Goal: Task Accomplishment & Management: Manage account settings

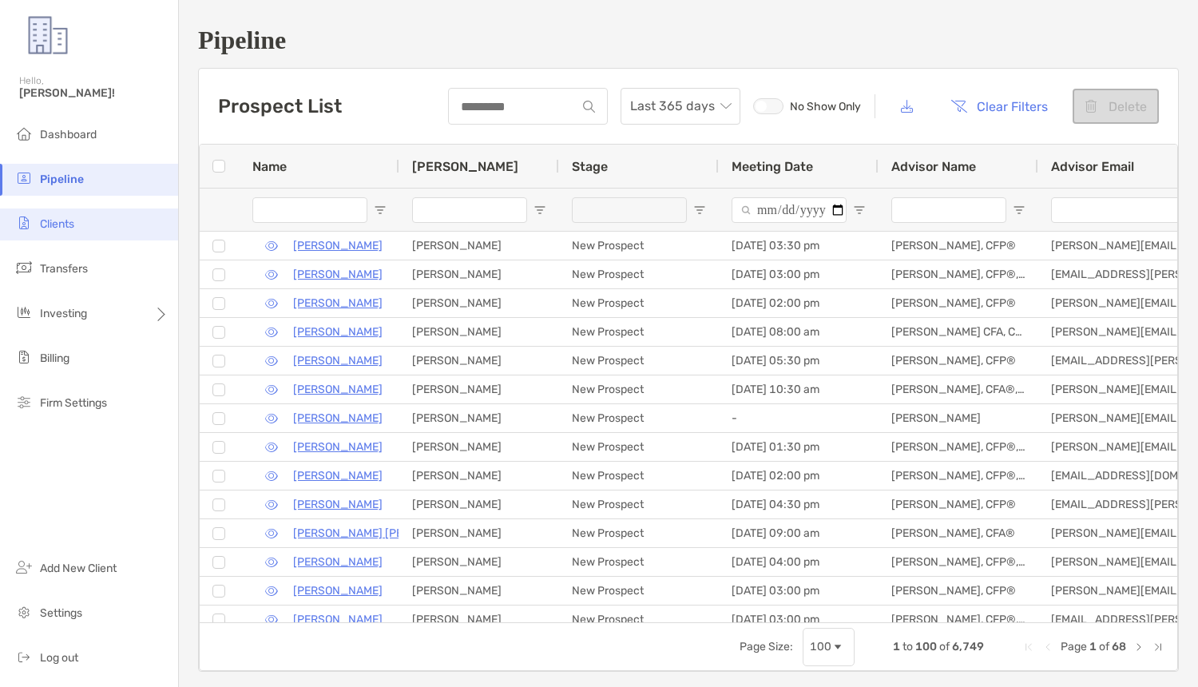
click at [89, 216] on li "Clients" at bounding box center [89, 224] width 178 height 32
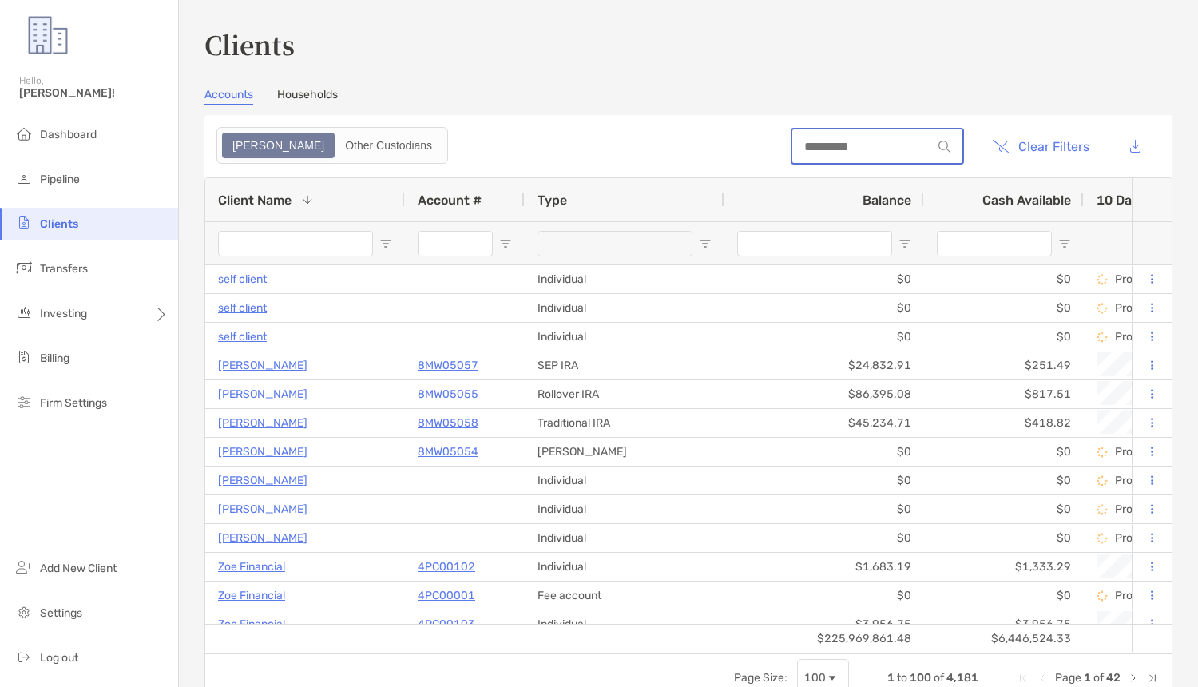
click at [866, 152] on input at bounding box center [862, 147] width 140 height 14
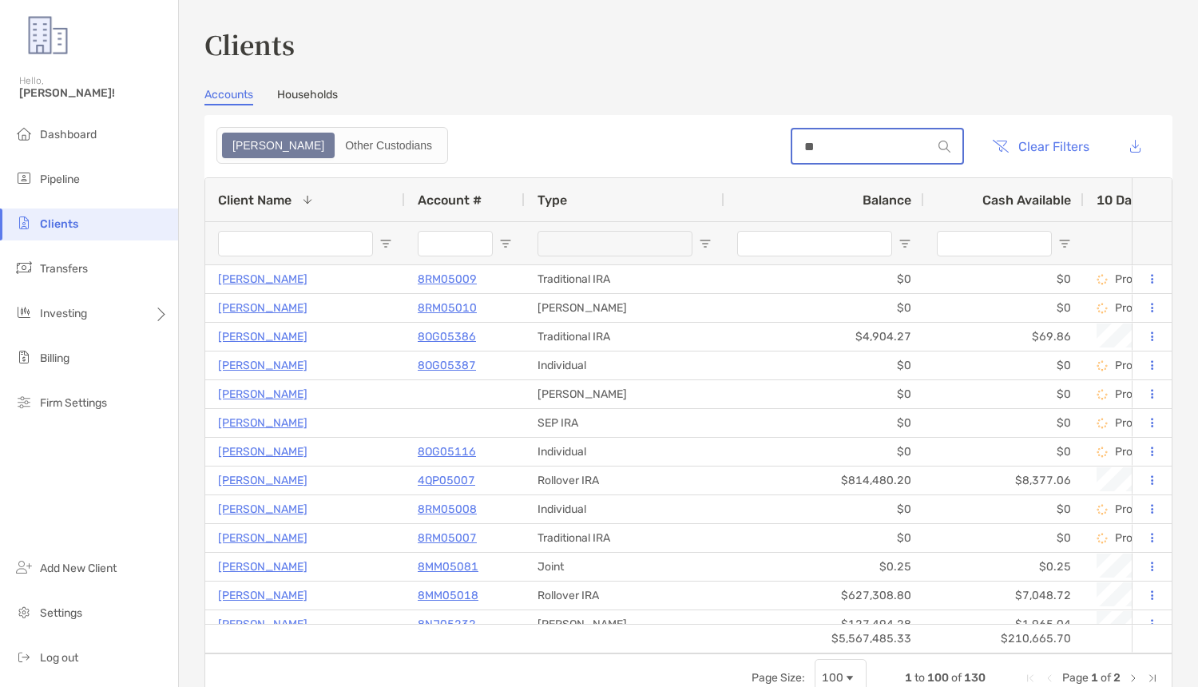
type input "*"
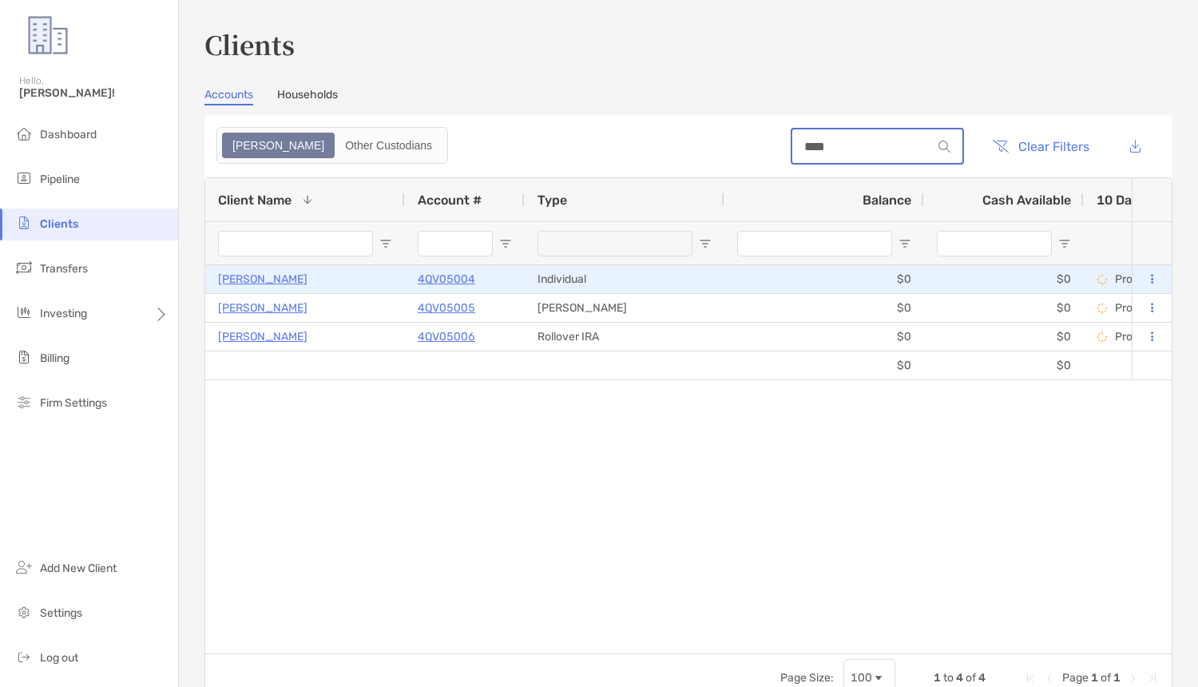
type input "****"
click at [445, 281] on p "4QV05004" at bounding box center [446, 279] width 57 height 20
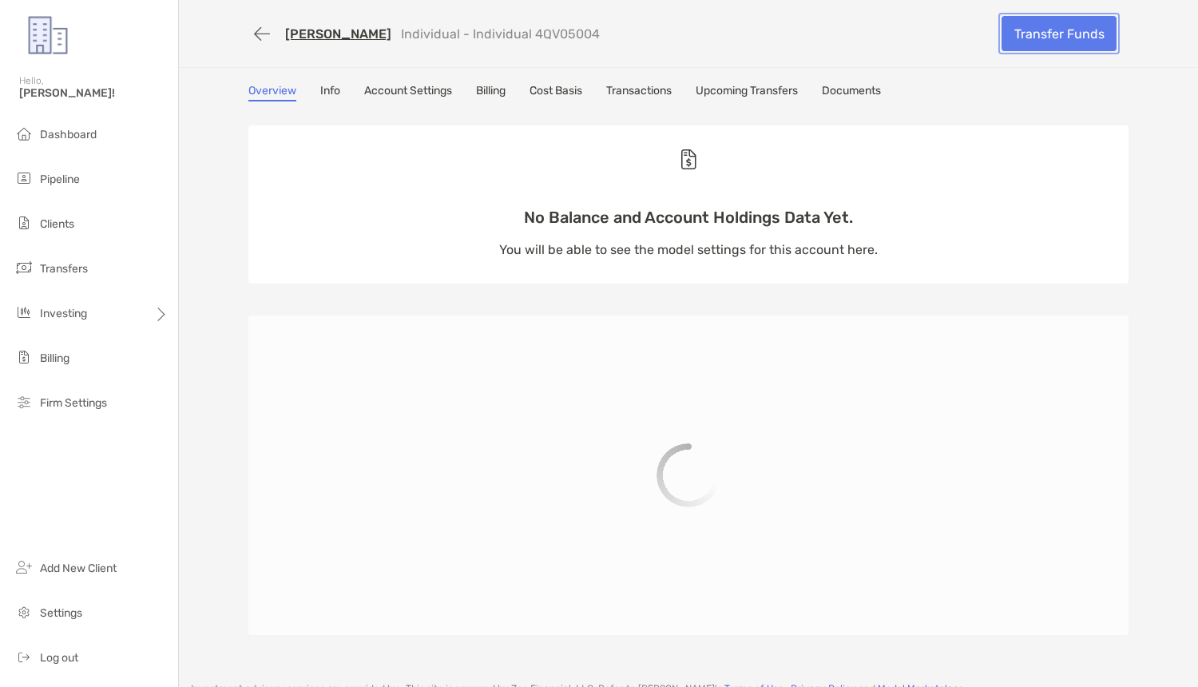
click at [1021, 34] on link "Transfer Funds" at bounding box center [1058, 33] width 115 height 35
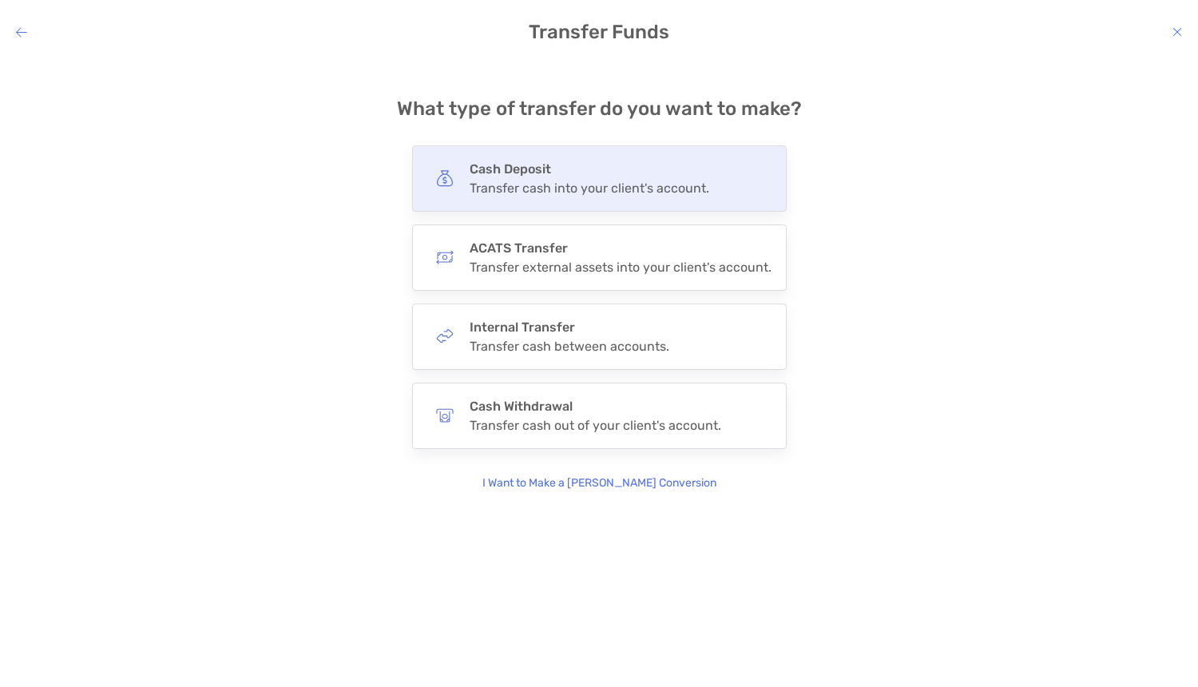
click at [496, 188] on div "Transfer cash into your client's account." at bounding box center [589, 187] width 240 height 15
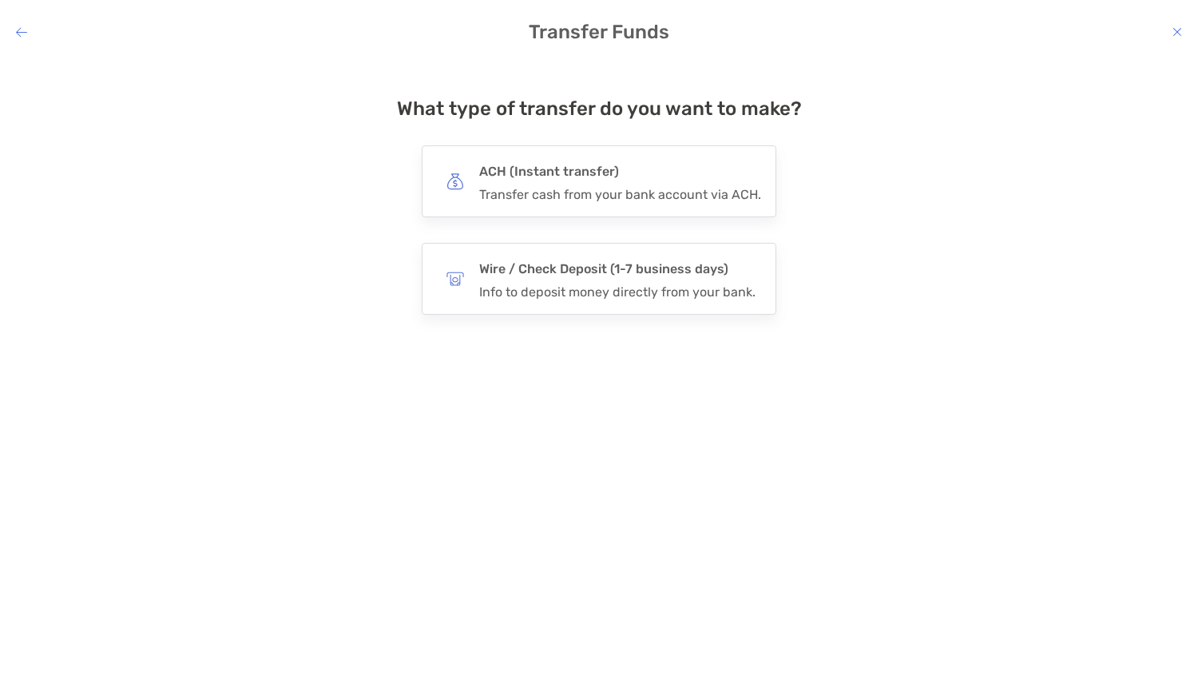
click at [496, 188] on div "Transfer cash from your bank account via ACH." at bounding box center [620, 194] width 282 height 15
click at [0, 0] on input "***" at bounding box center [0, 0] width 0 height 0
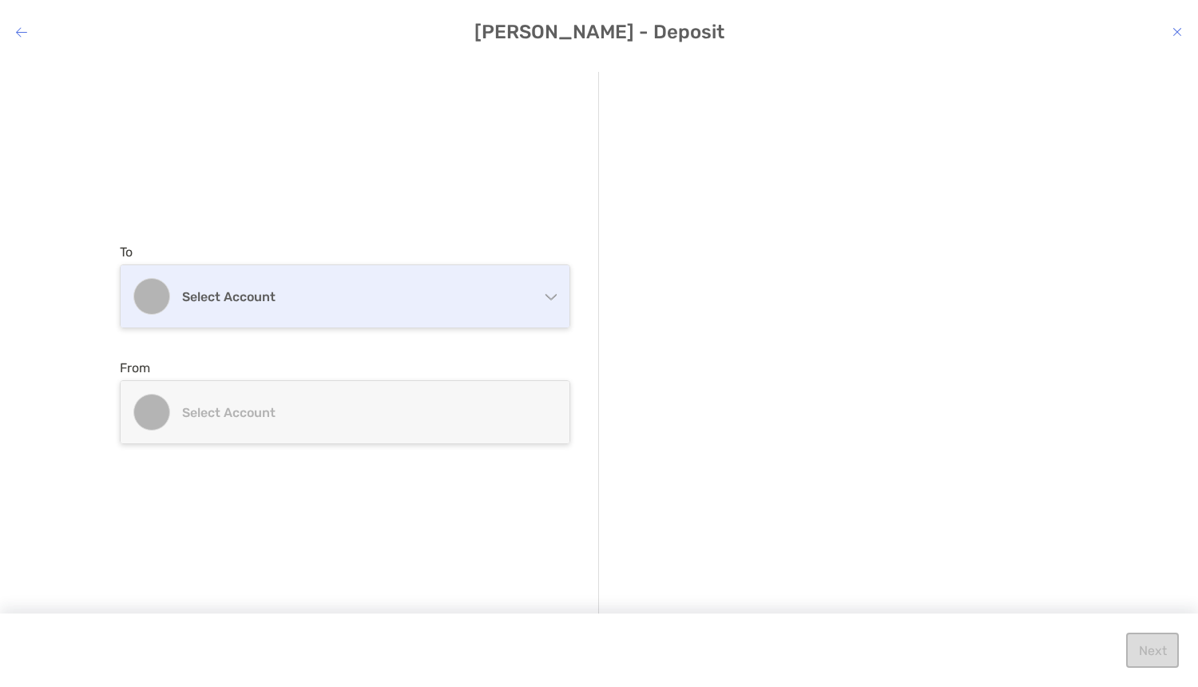
click at [295, 295] on h4 "Select account" at bounding box center [354, 296] width 345 height 15
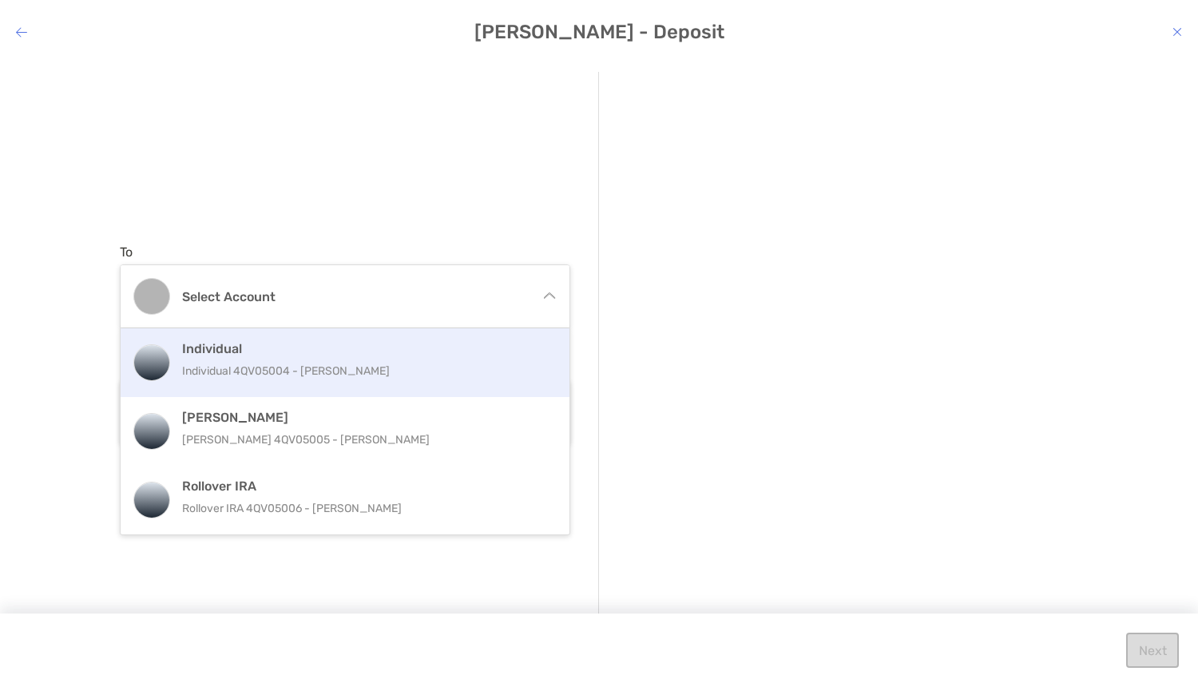
click at [255, 354] on h4 "Individual" at bounding box center [362, 348] width 360 height 15
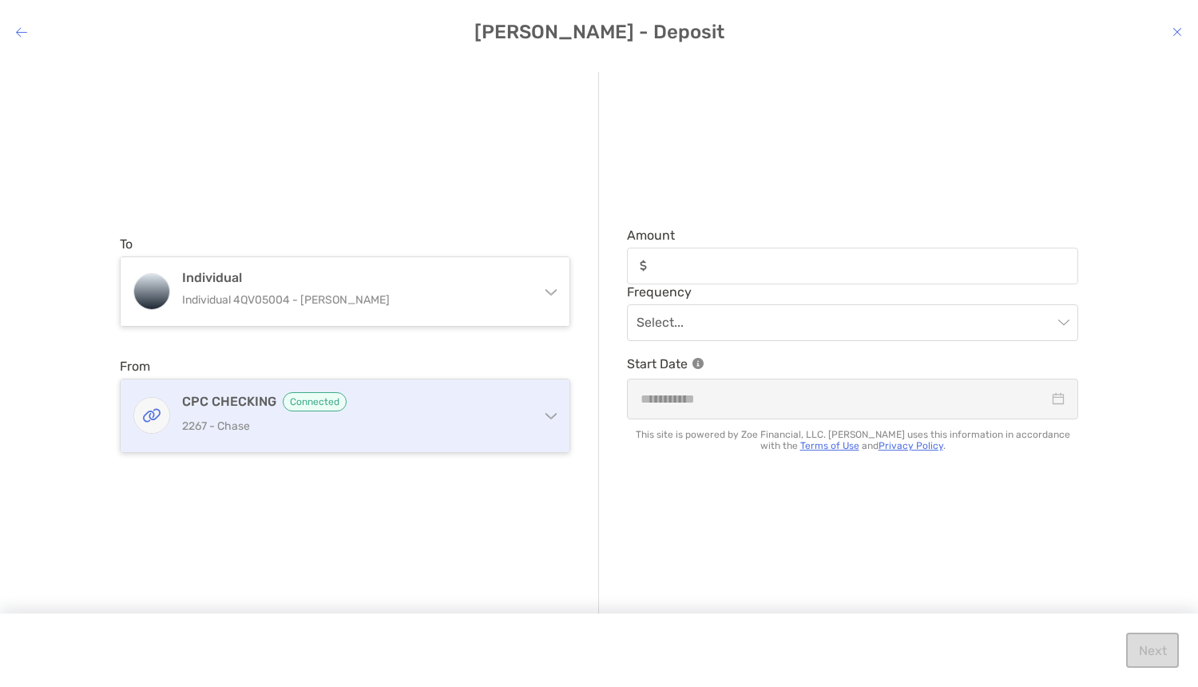
click at [481, 408] on h4 "CPC CHECKING Connected" at bounding box center [354, 401] width 345 height 19
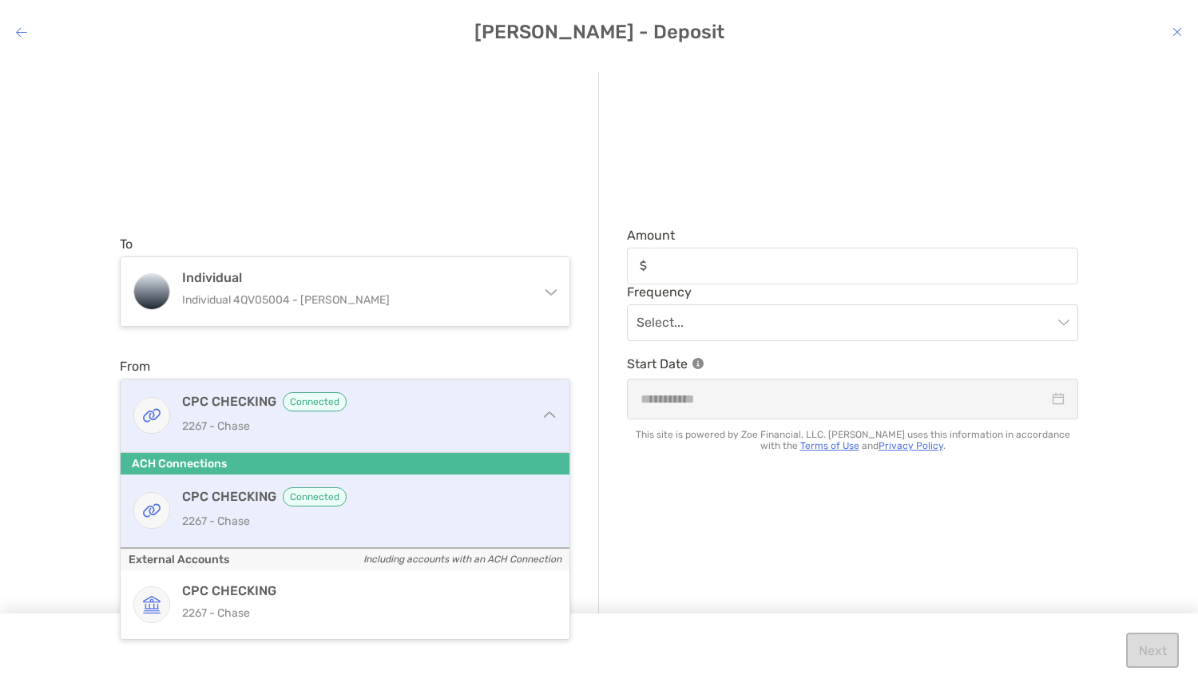
click at [481, 408] on h4 "CPC CHECKING Connected" at bounding box center [354, 401] width 345 height 19
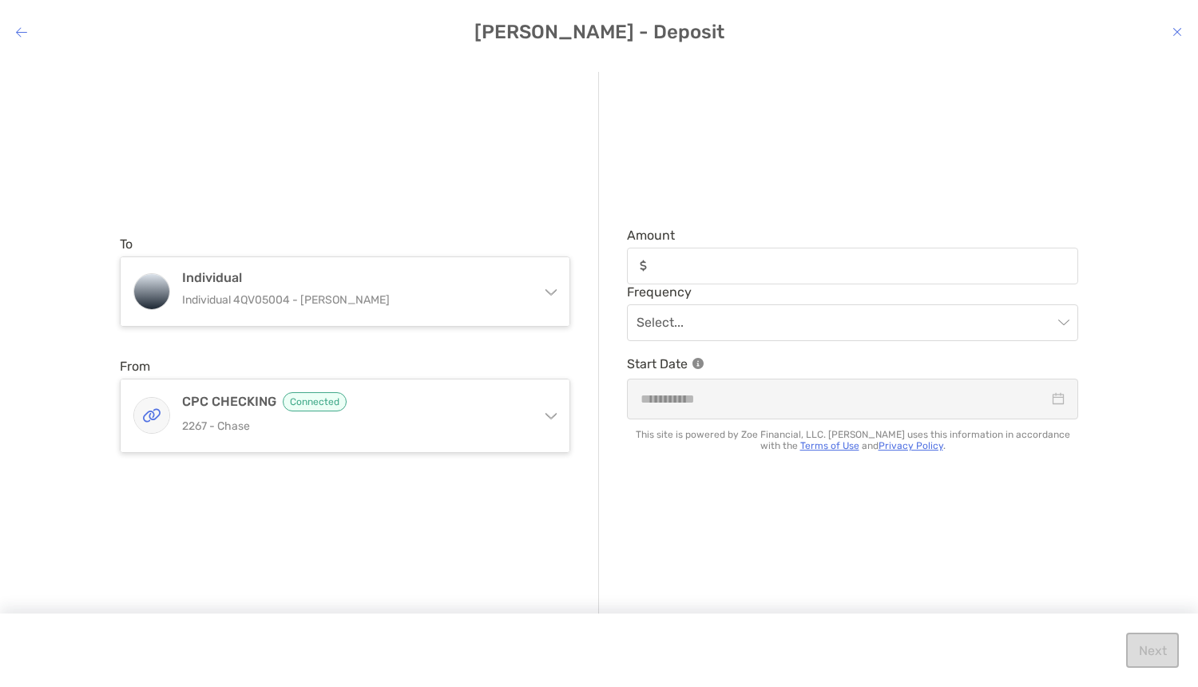
click at [1174, 30] on icon "modal" at bounding box center [1177, 32] width 10 height 13
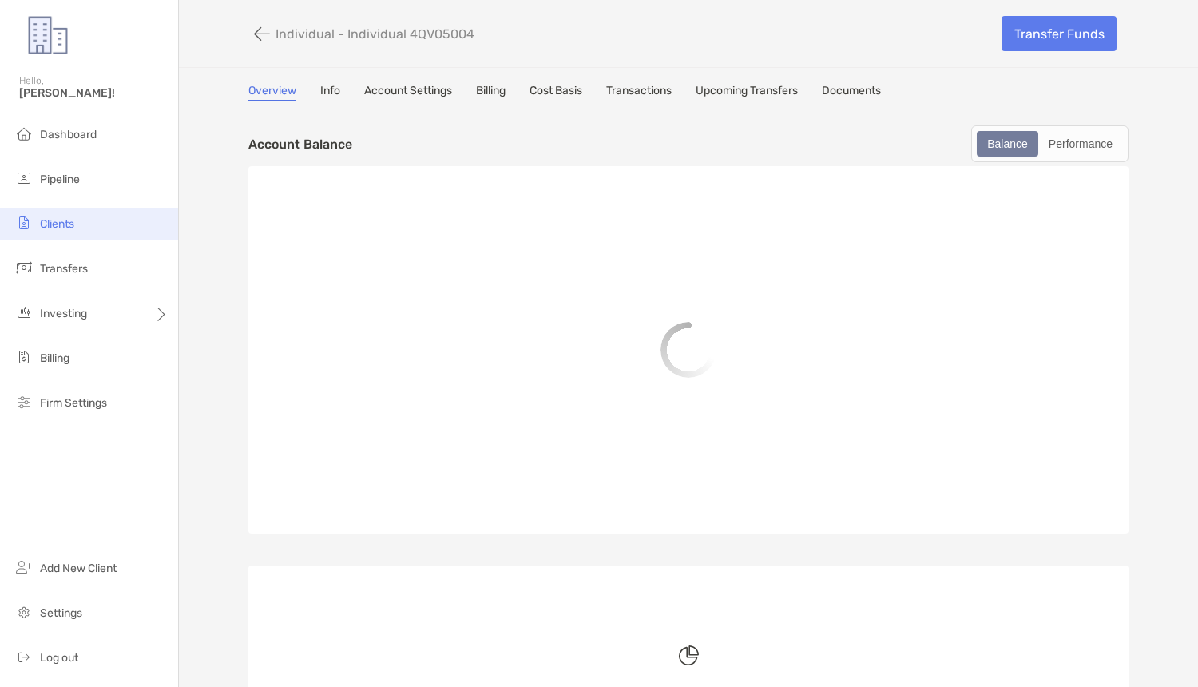
click at [73, 218] on span "Clients" at bounding box center [57, 224] width 34 height 14
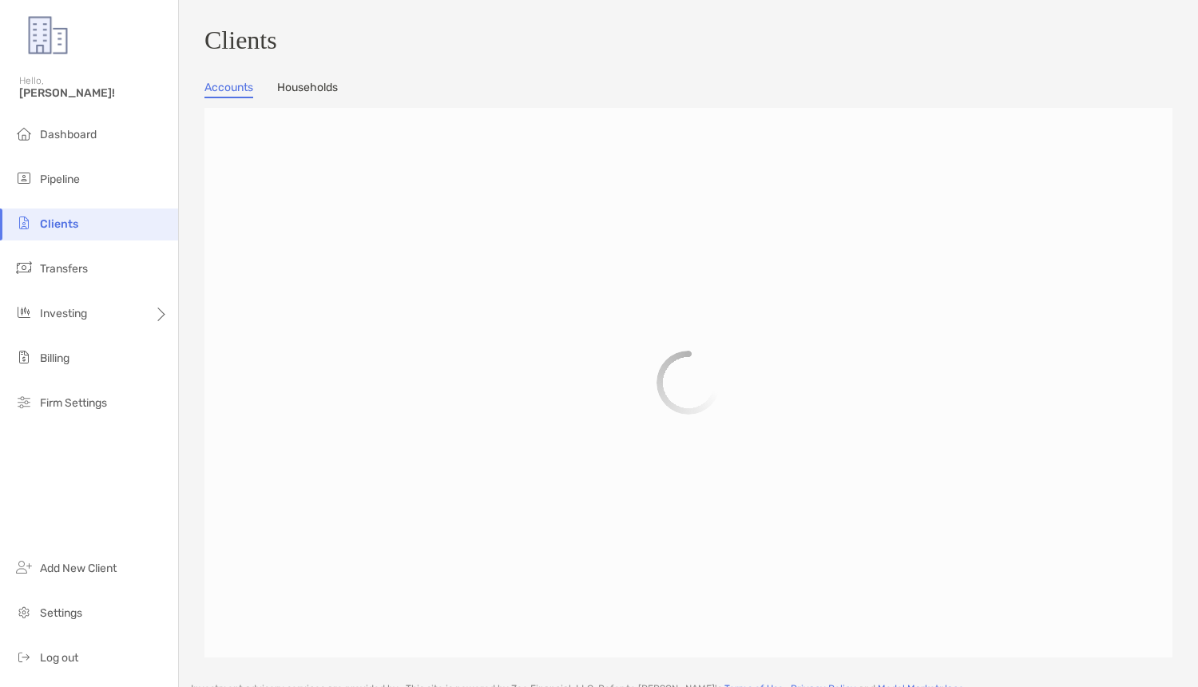
click at [509, 38] on h3 "Clients" at bounding box center [688, 41] width 968 height 30
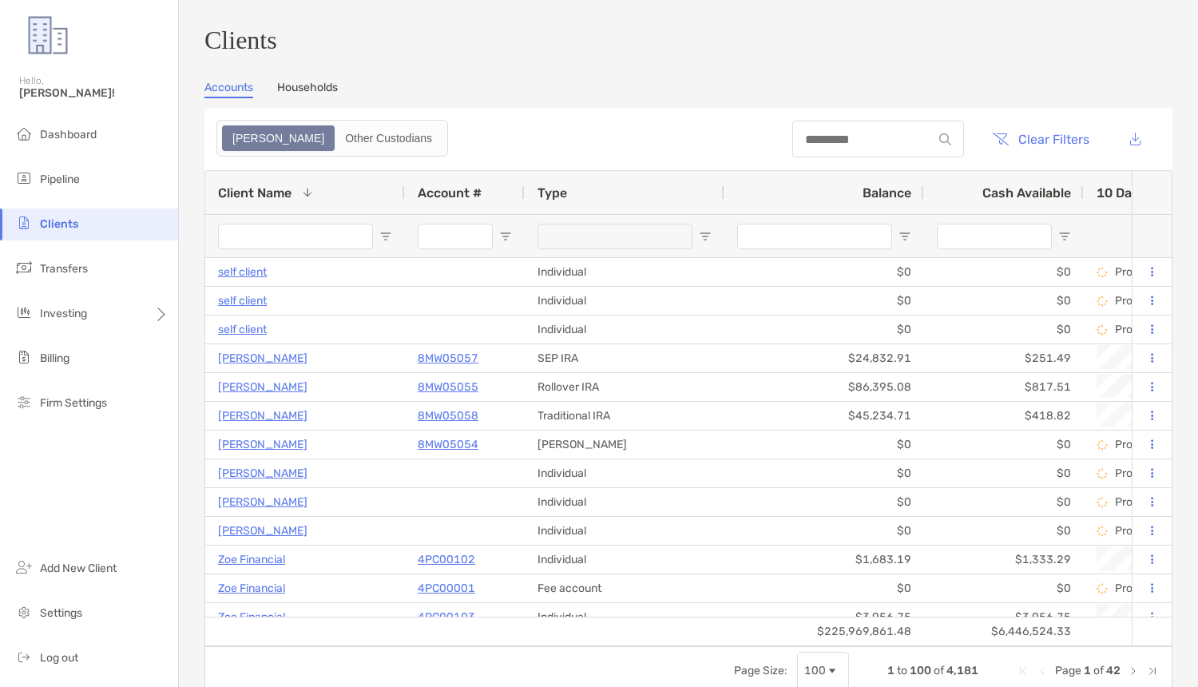
click at [323, 88] on link "Households" at bounding box center [307, 90] width 61 height 18
click at [295, 91] on link "Households" at bounding box center [307, 90] width 61 height 18
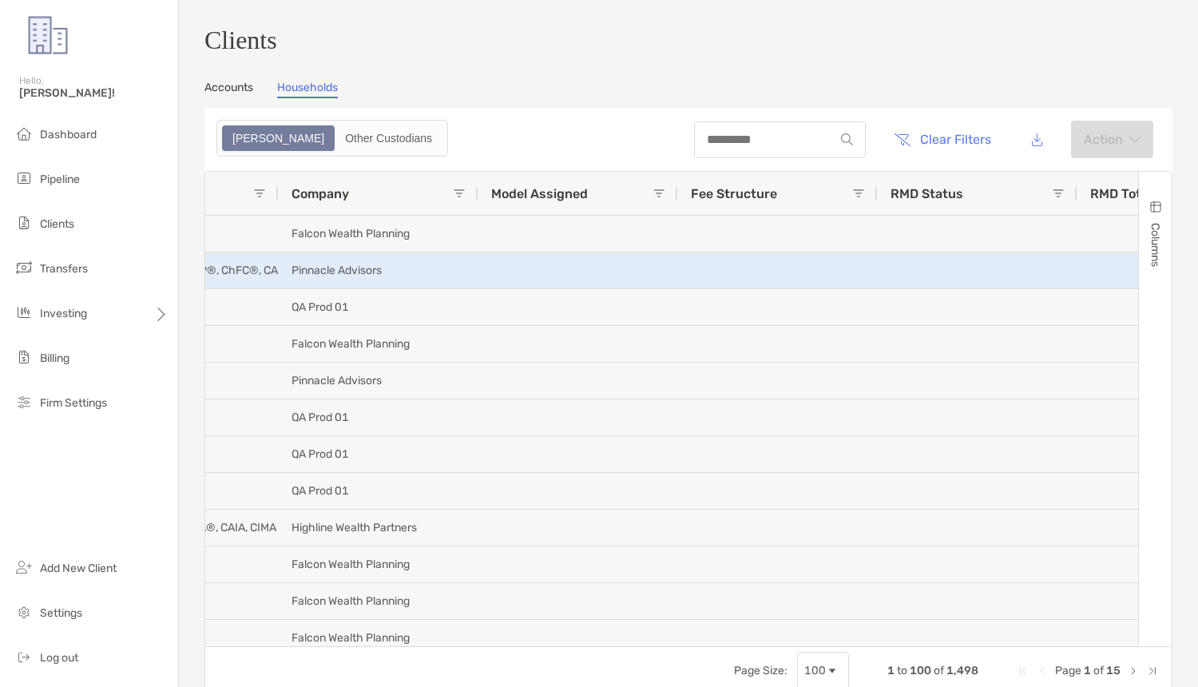
scroll to position [0, 1317]
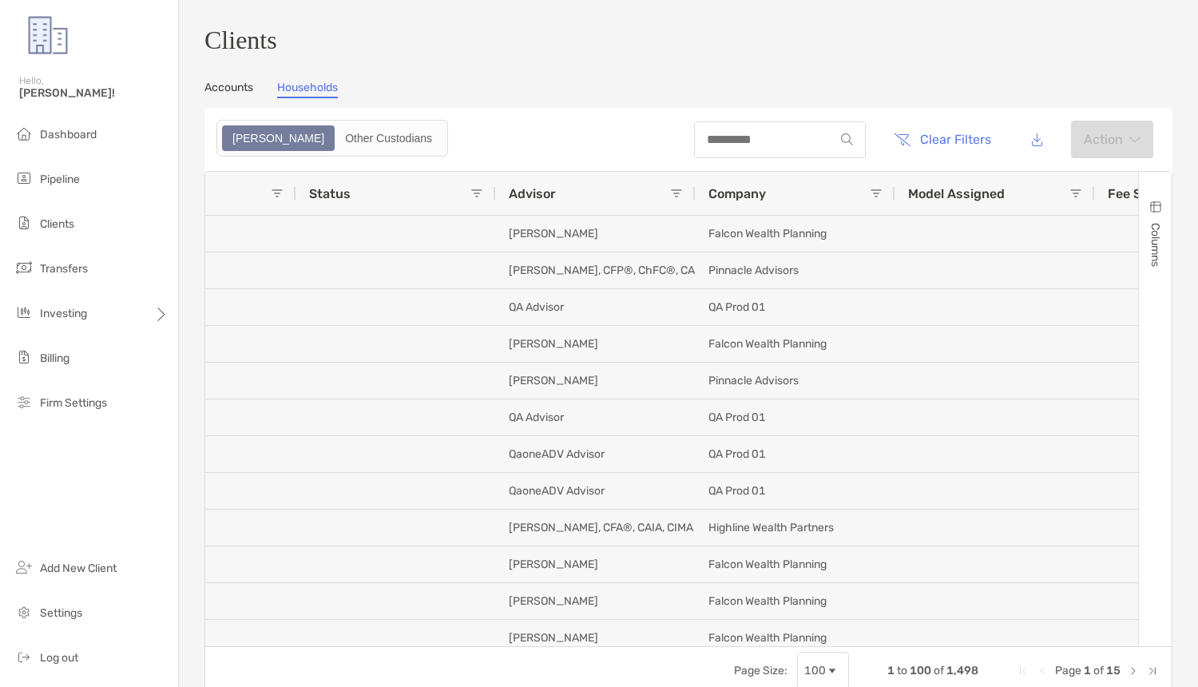
click at [868, 198] on div "Company" at bounding box center [788, 193] width 161 height 43
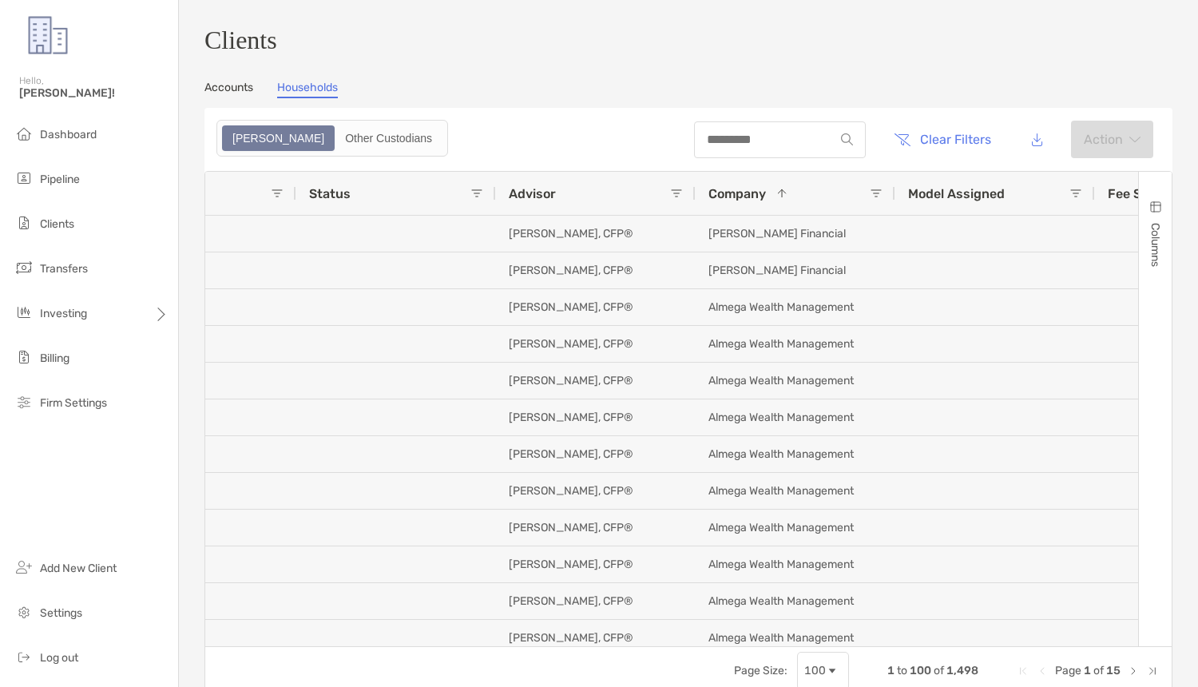
click at [876, 196] on span at bounding box center [875, 193] width 13 height 13
click at [879, 98] on div "Accounts Households" at bounding box center [688, 90] width 968 height 18
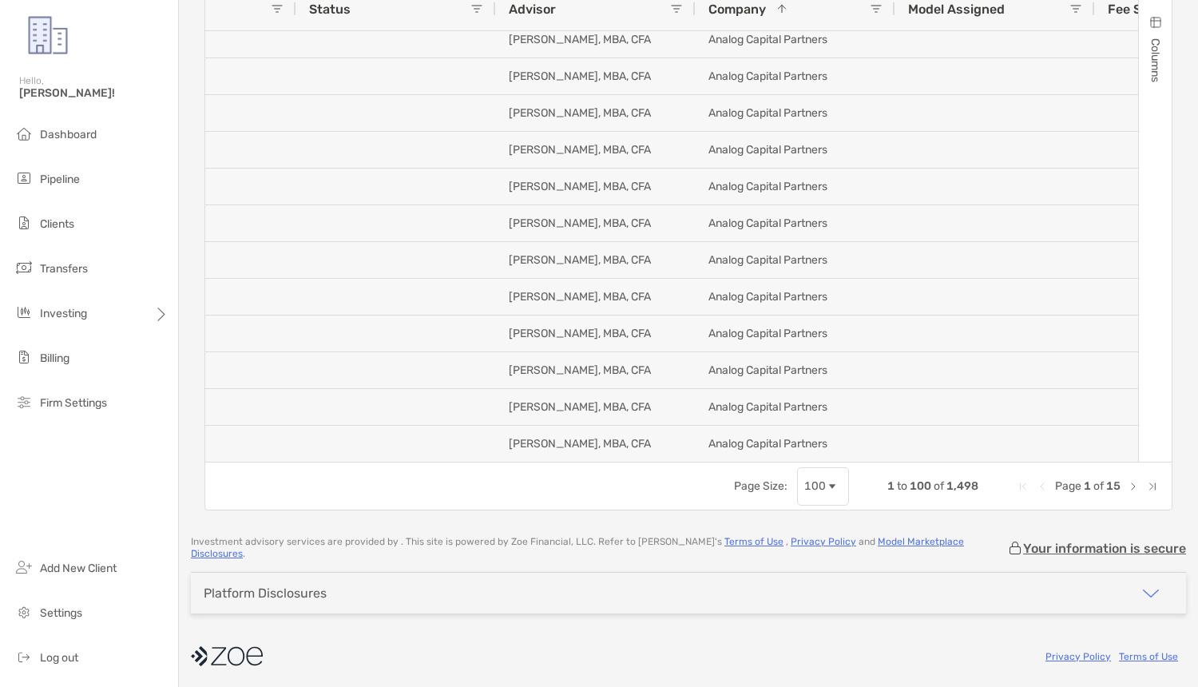
click at [1126, 491] on span "Next Page" at bounding box center [1132, 486] width 13 height 13
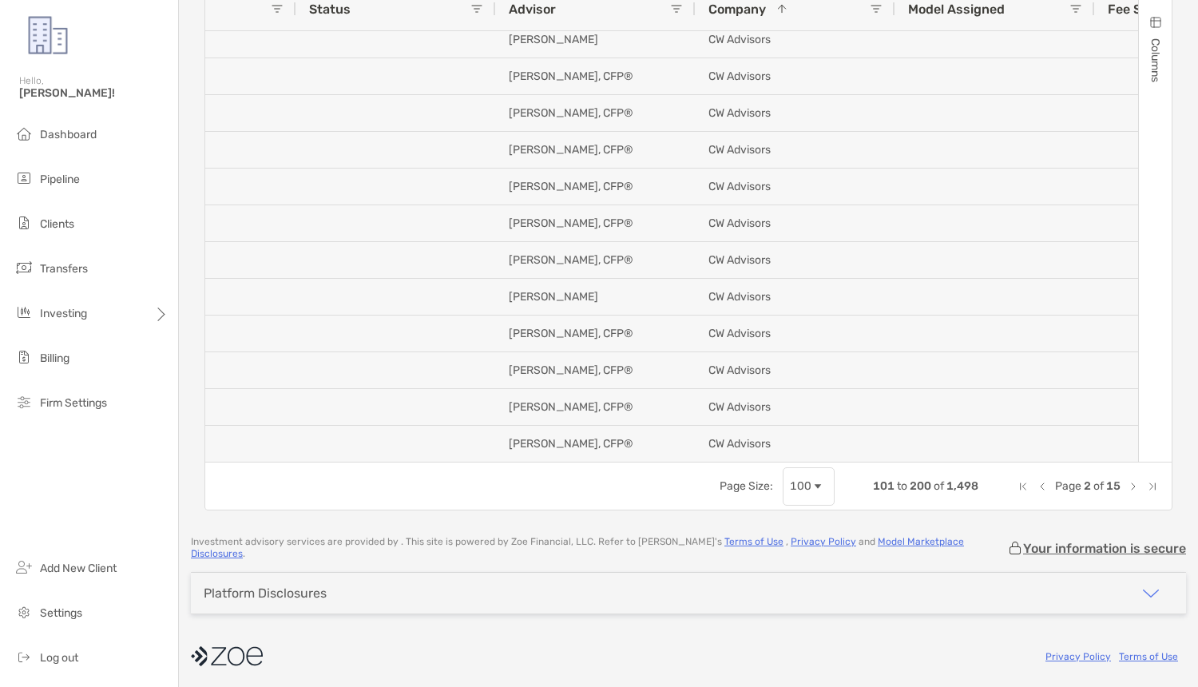
click at [1130, 487] on span "Next Page" at bounding box center [1132, 486] width 13 height 13
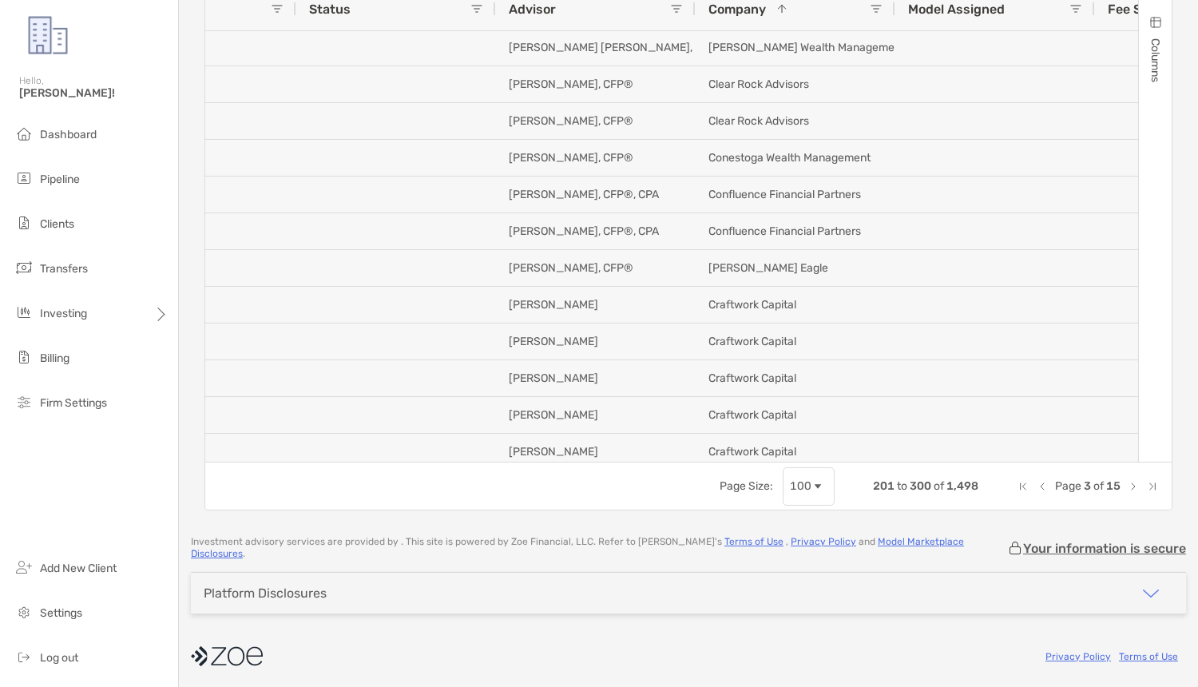
click at [1135, 493] on span "Next Page" at bounding box center [1132, 486] width 13 height 13
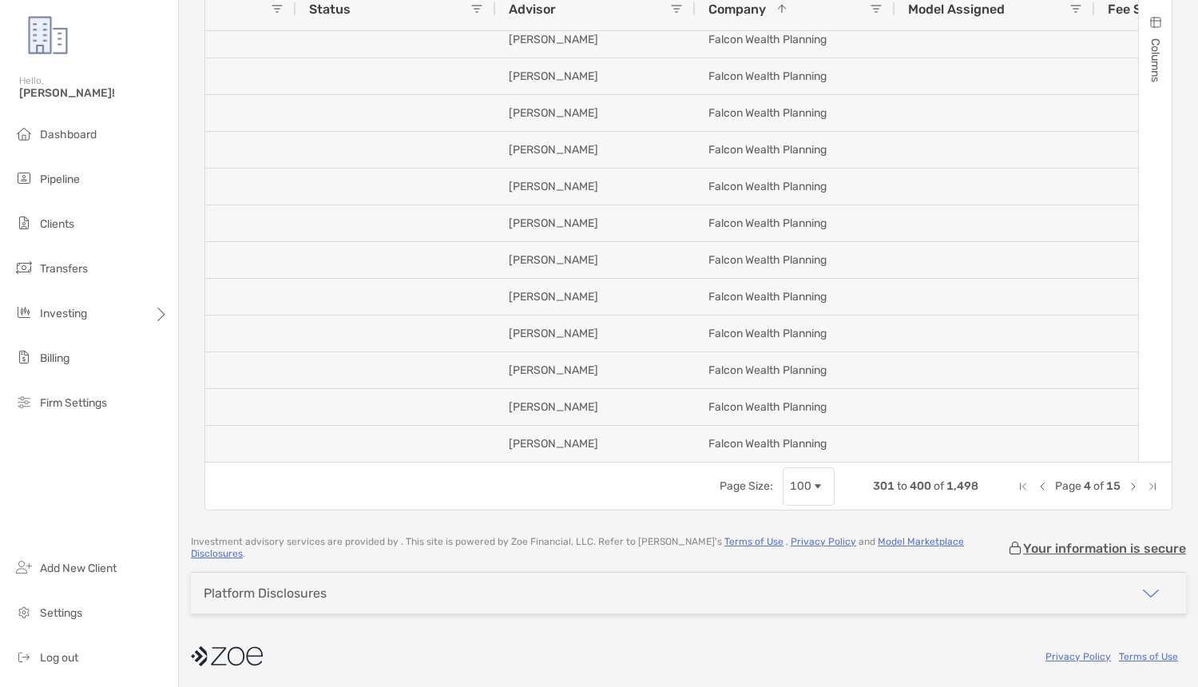
click at [1132, 488] on span "Next Page" at bounding box center [1132, 486] width 13 height 13
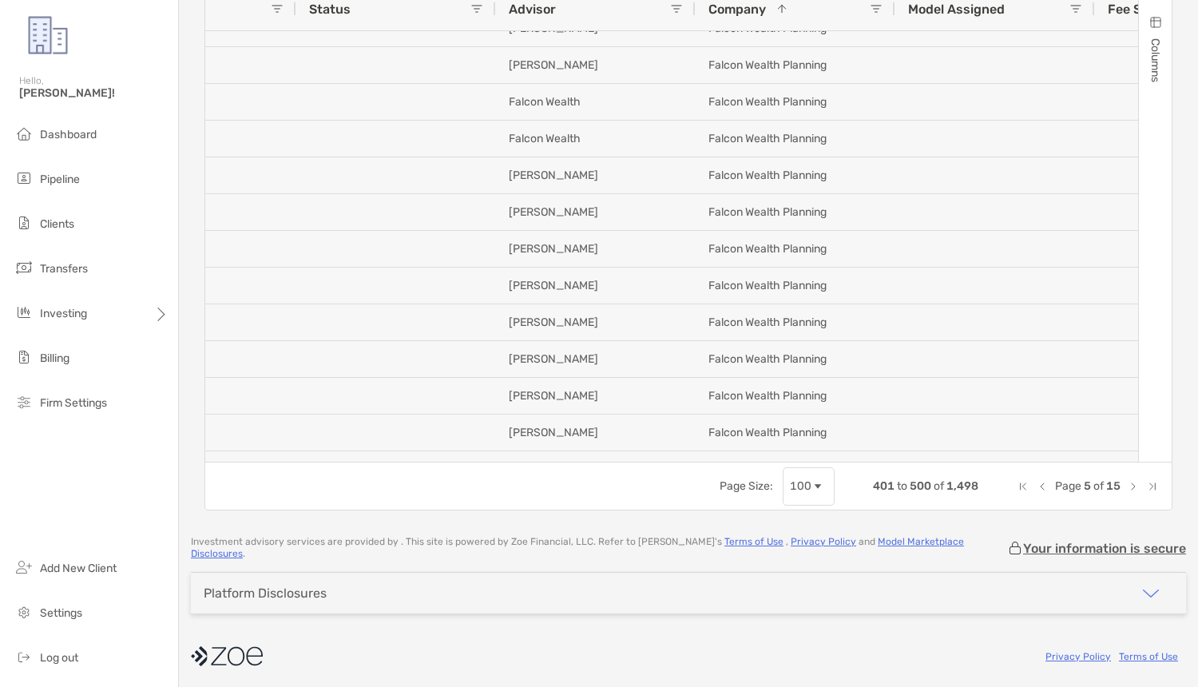
click at [1130, 493] on span "Next Page" at bounding box center [1132, 486] width 13 height 13
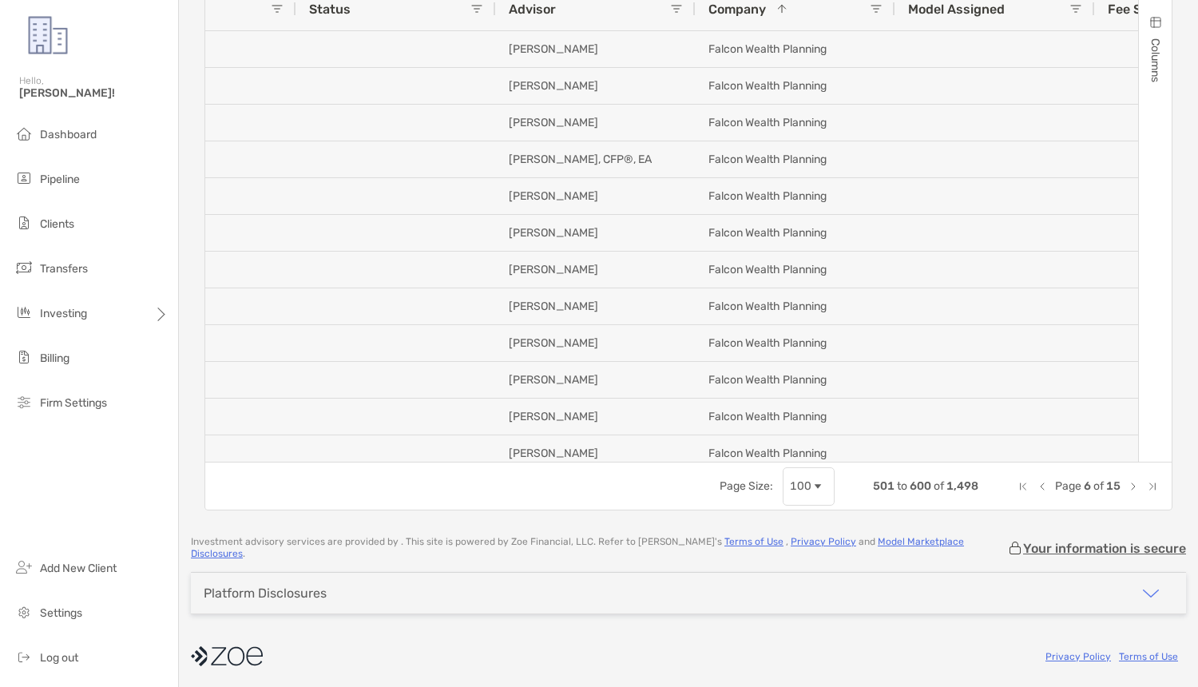
click at [1130, 493] on span "Next Page" at bounding box center [1132, 486] width 13 height 13
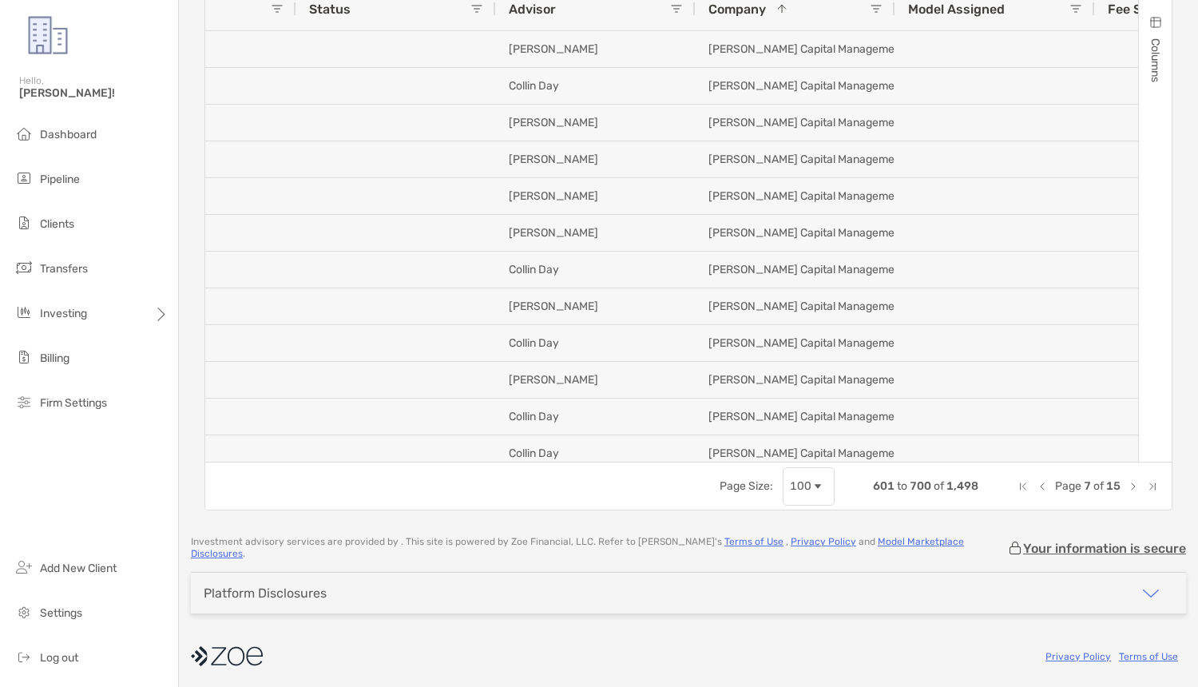
click at [1130, 490] on span "Next Page" at bounding box center [1132, 486] width 13 height 13
click at [1043, 490] on span "Previous Page" at bounding box center [1041, 486] width 13 height 13
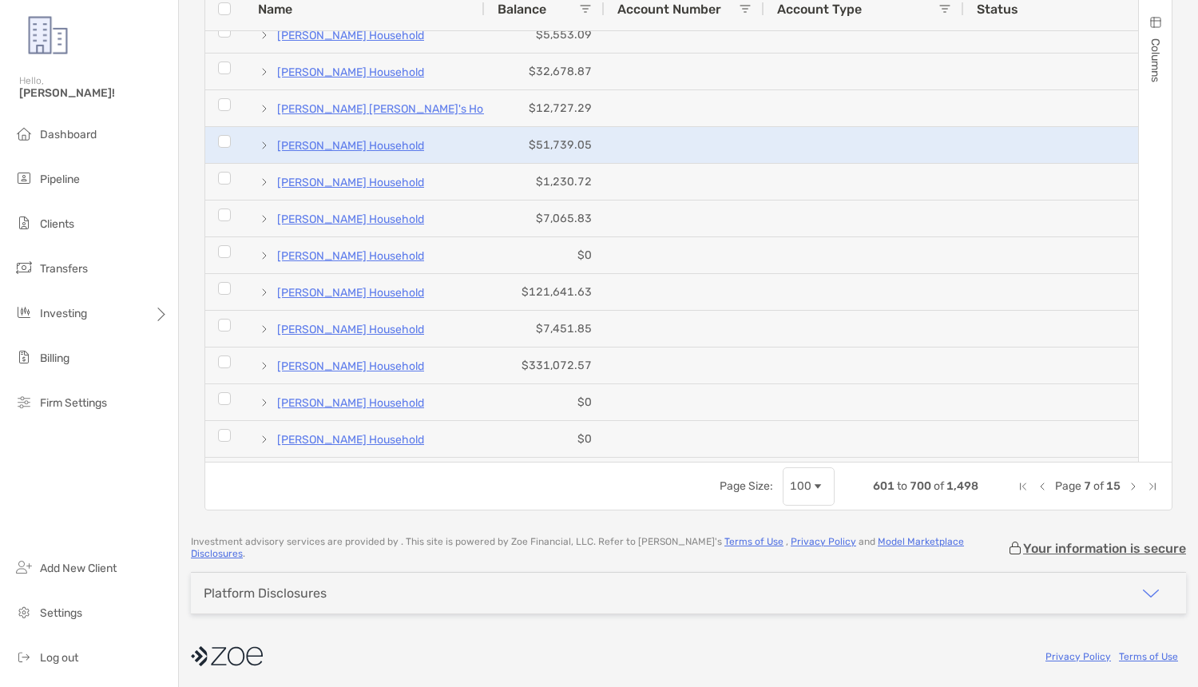
click at [265, 151] on span at bounding box center [264, 145] width 13 height 13
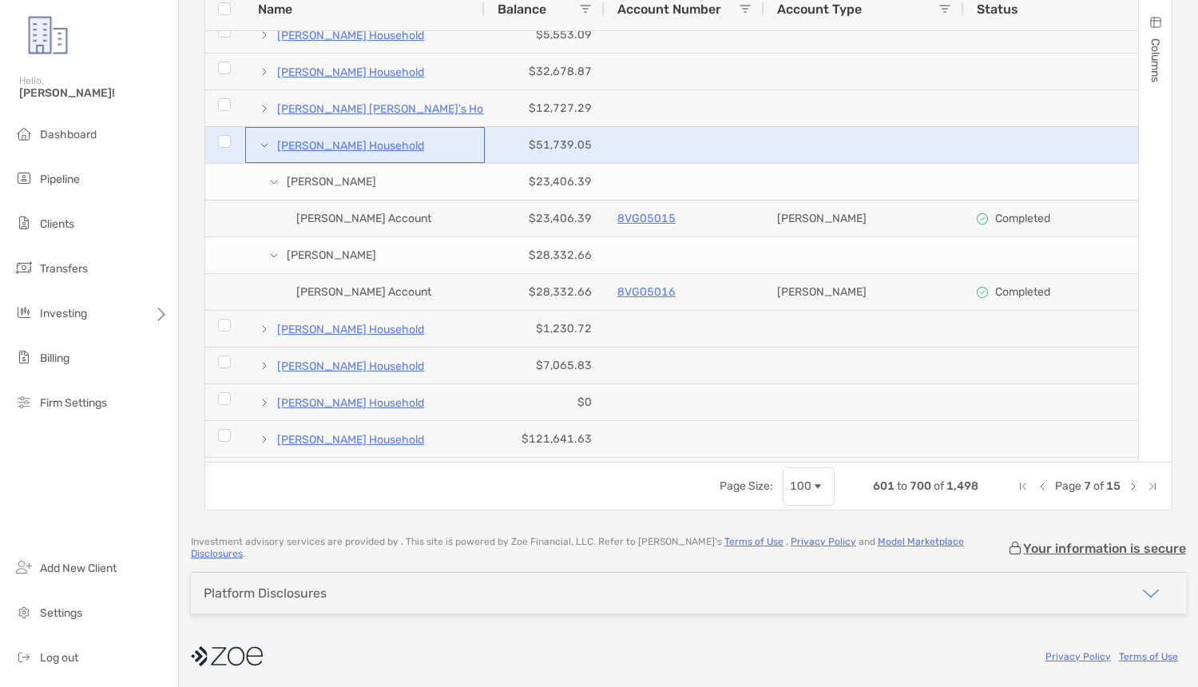
click at [265, 151] on span at bounding box center [264, 145] width 13 height 13
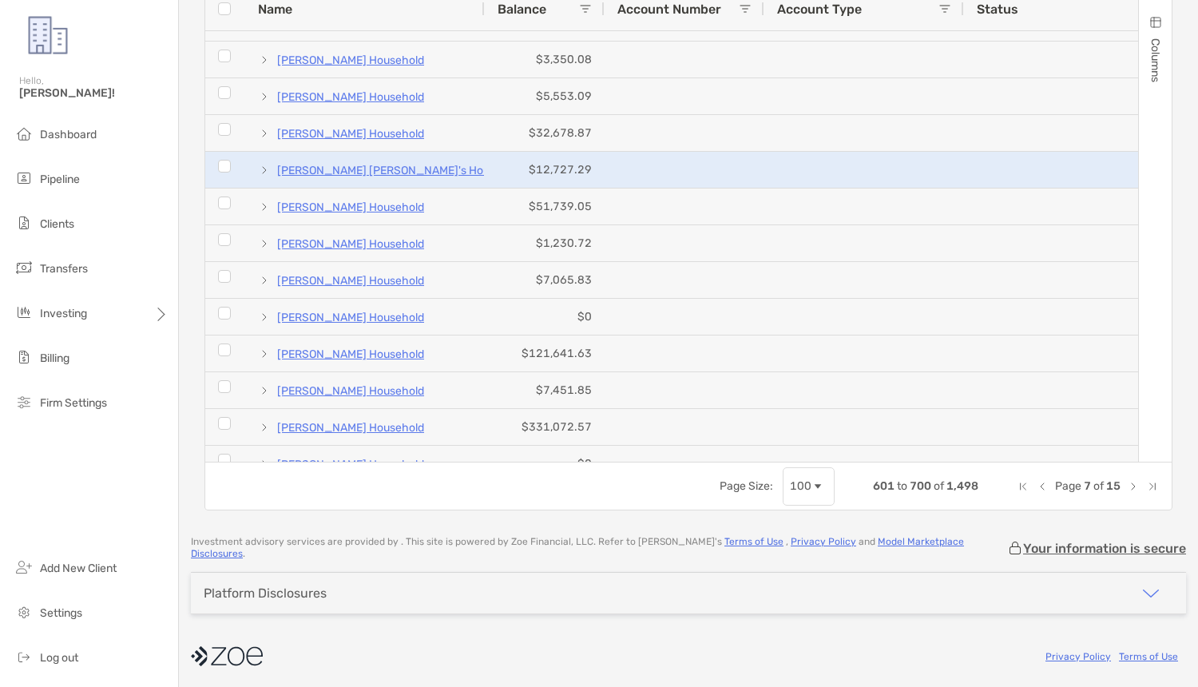
click at [262, 176] on span at bounding box center [264, 170] width 13 height 13
click at [255, 175] on div "[PERSON_NAME] [PERSON_NAME]'s Household" at bounding box center [365, 170] width 240 height 36
click at [263, 176] on span at bounding box center [264, 170] width 13 height 13
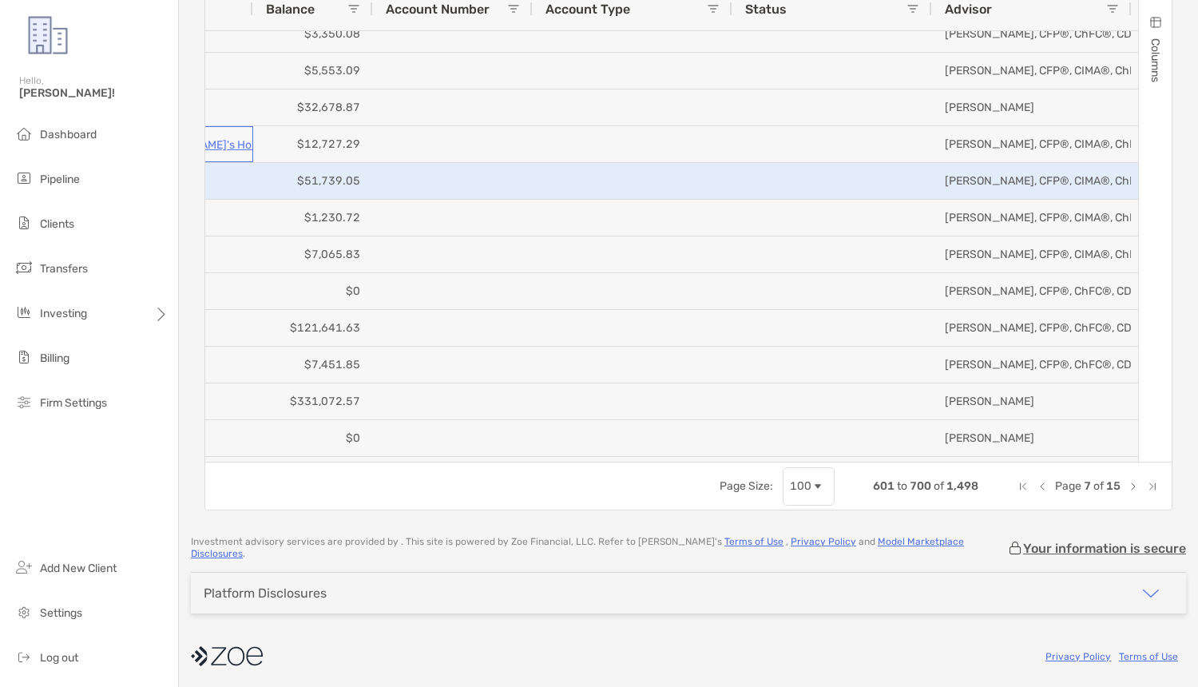
scroll to position [0, 238]
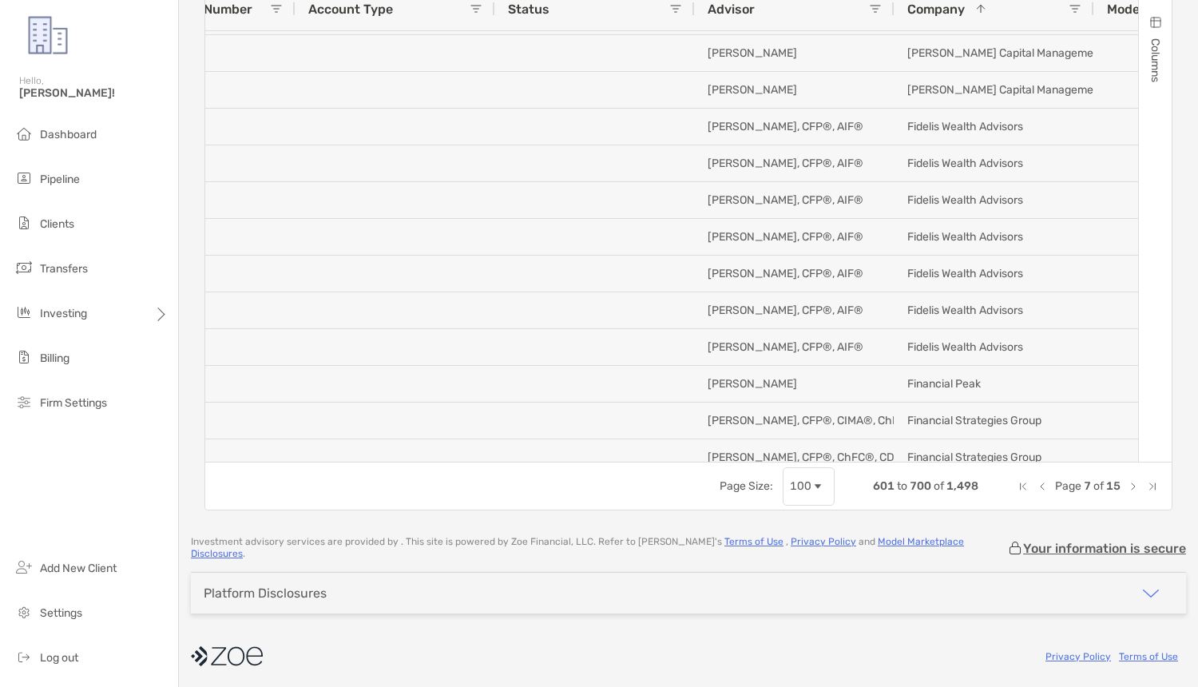
click at [1077, 13] on span at bounding box center [1074, 8] width 13 height 13
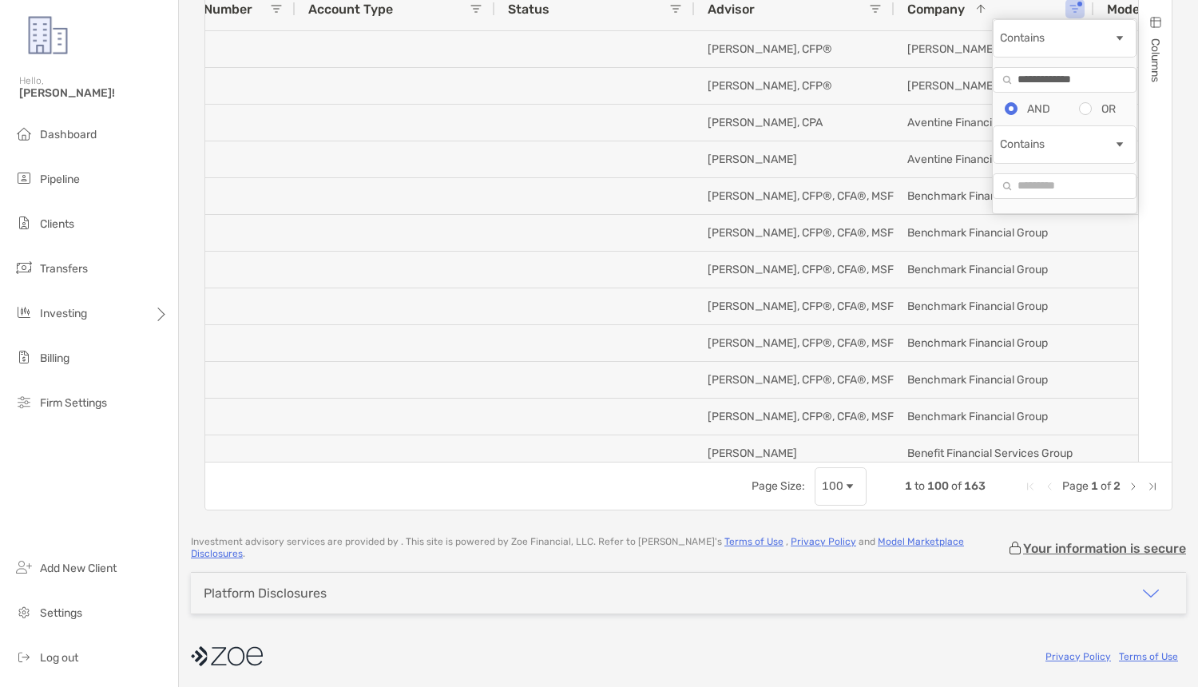
type input "**********"
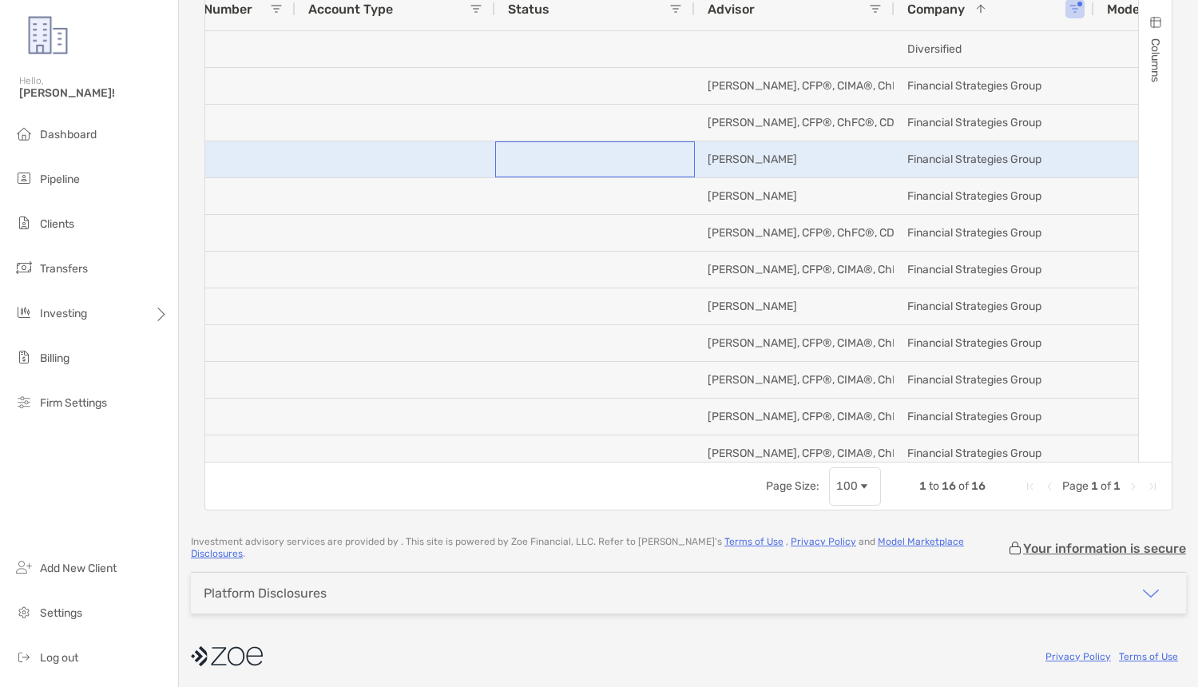
click at [659, 164] on div at bounding box center [595, 159] width 200 height 36
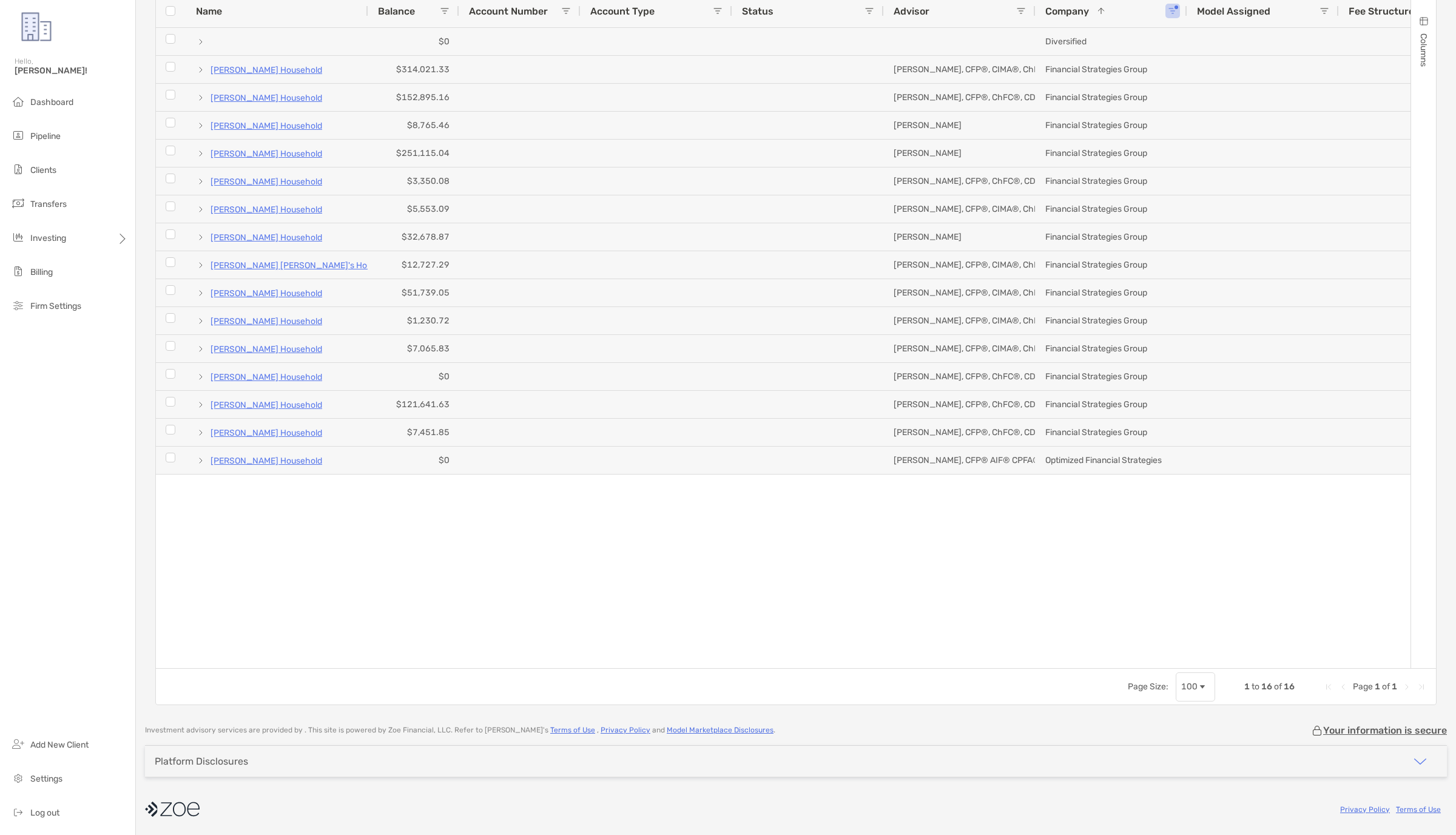
click at [783, 521] on div "$0 Diversified [PERSON_NAME] Household $314,021.33 [PERSON_NAME], CFP®, CIMA®, …" at bounding box center [783, 348] width 1255 height 640
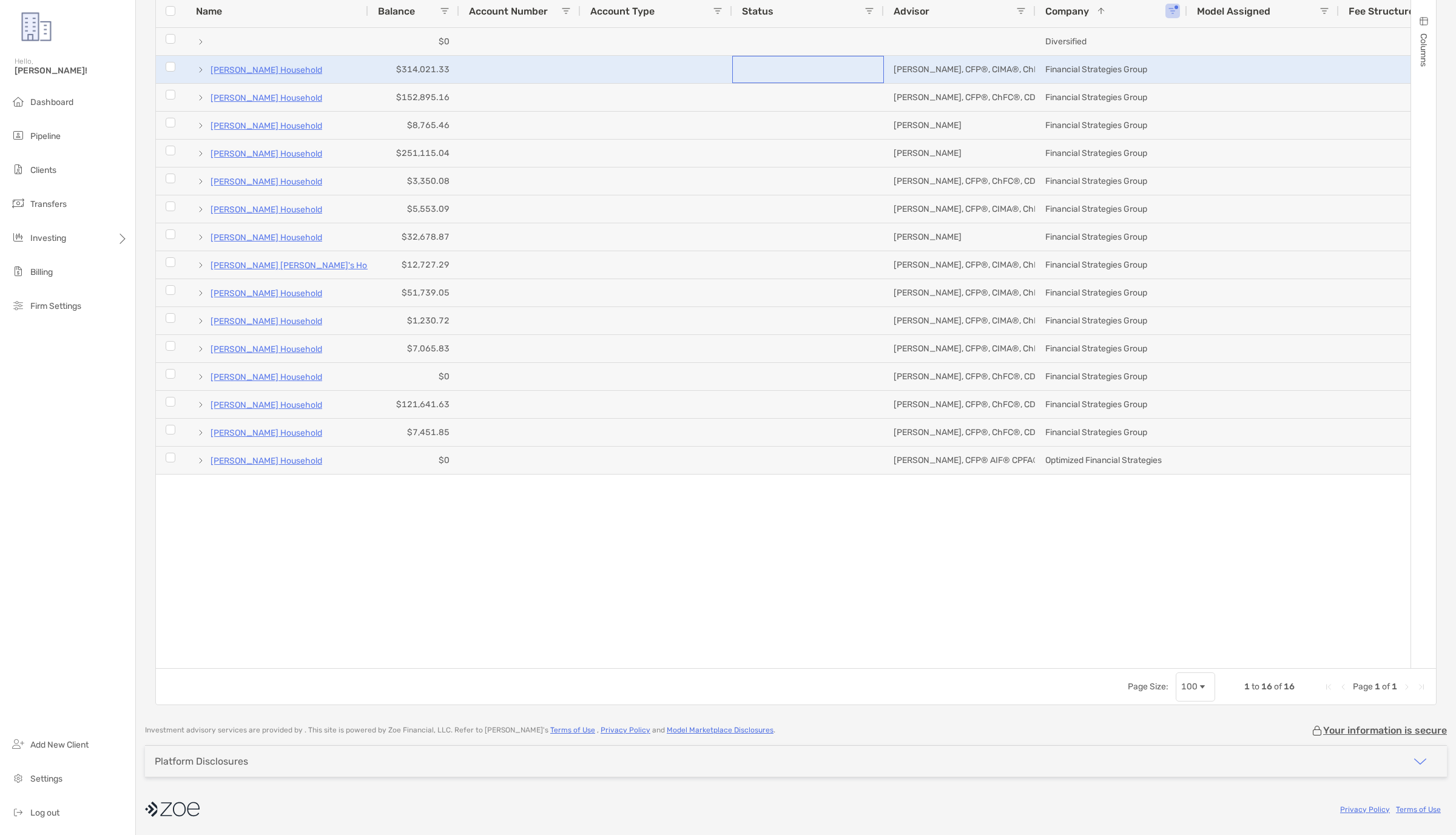
click at [862, 62] on div at bounding box center [809, 69] width 152 height 27
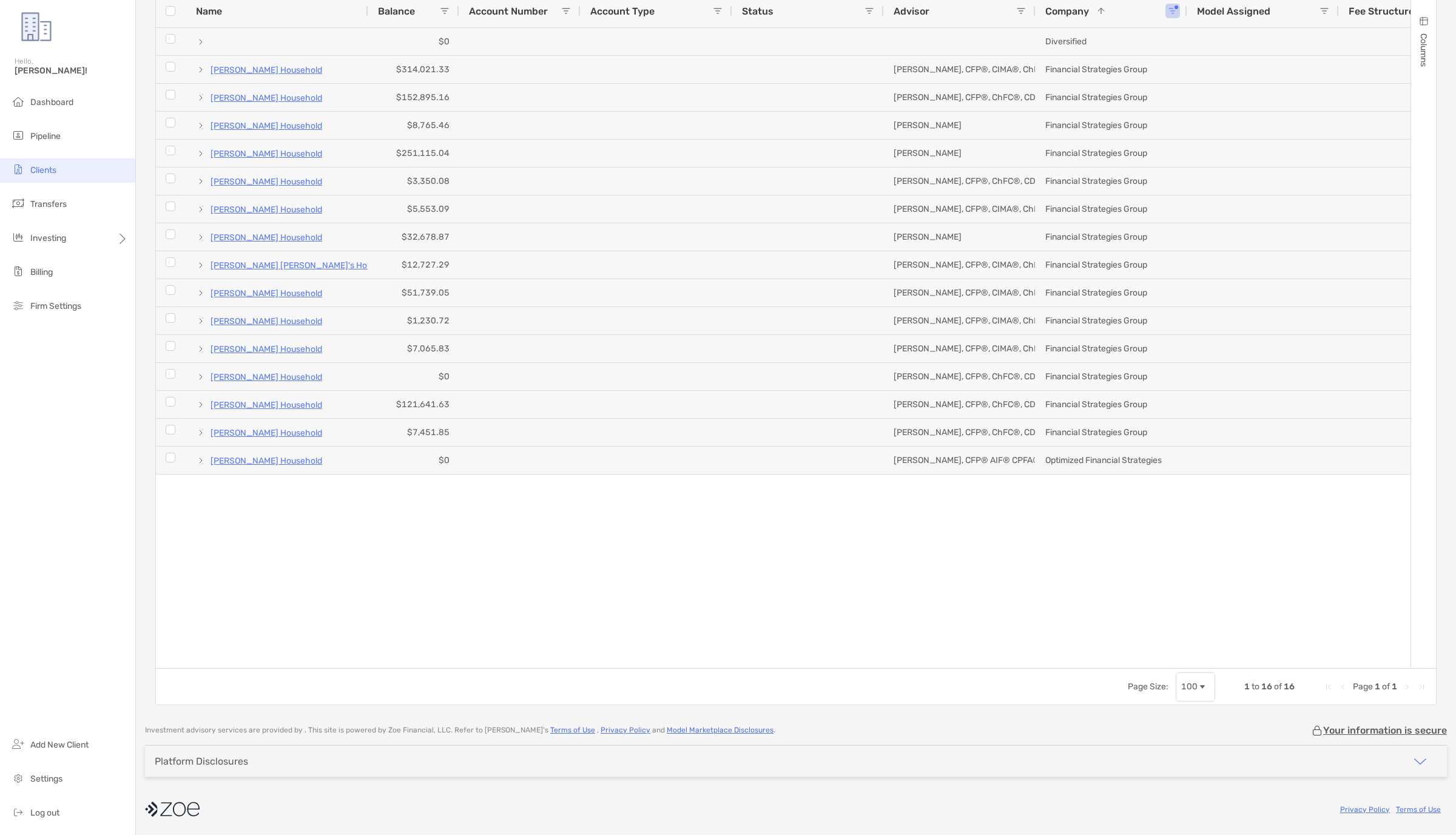
click at [54, 165] on span "Clients" at bounding box center [43, 170] width 26 height 11
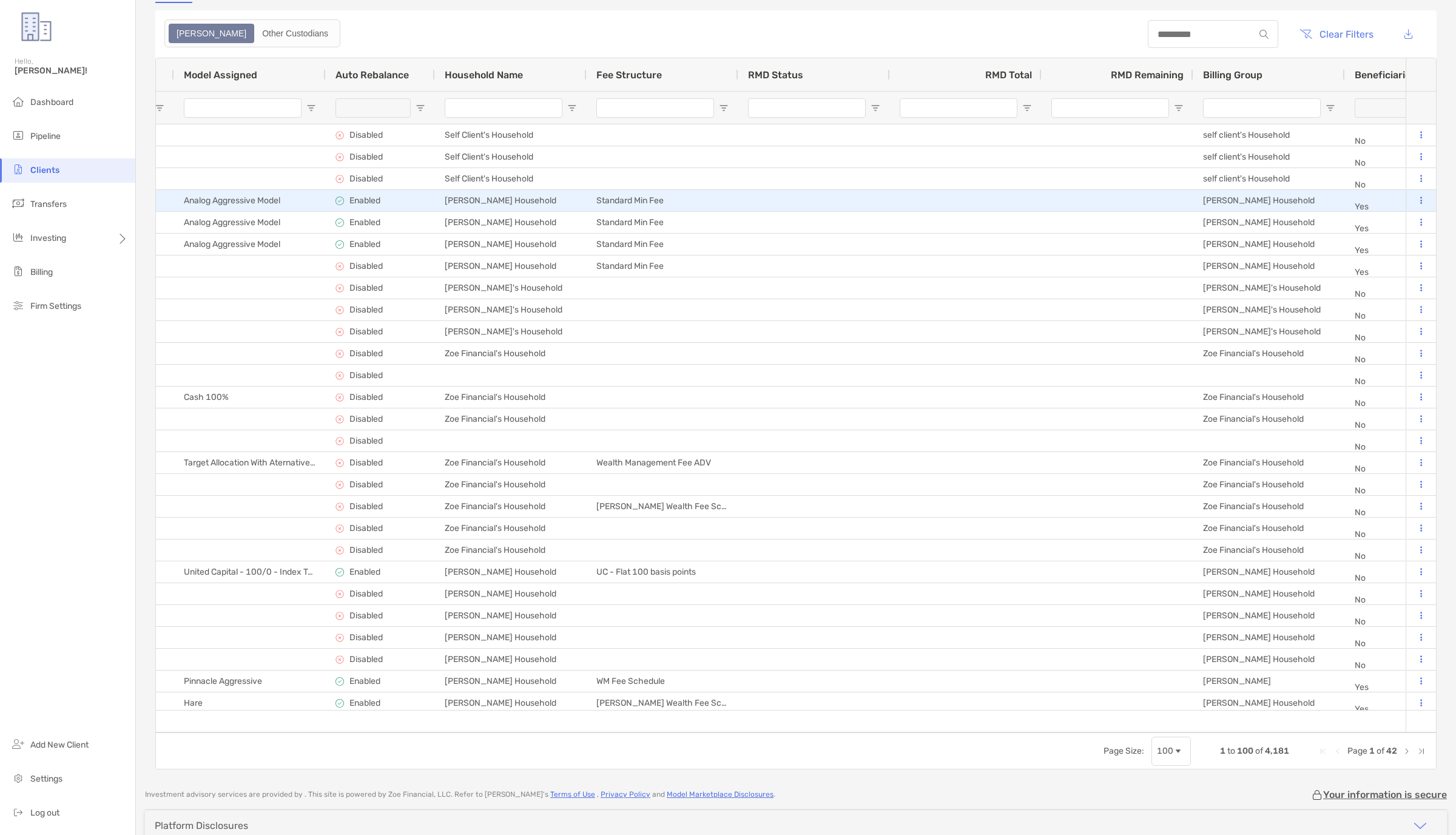
scroll to position [0, 1584]
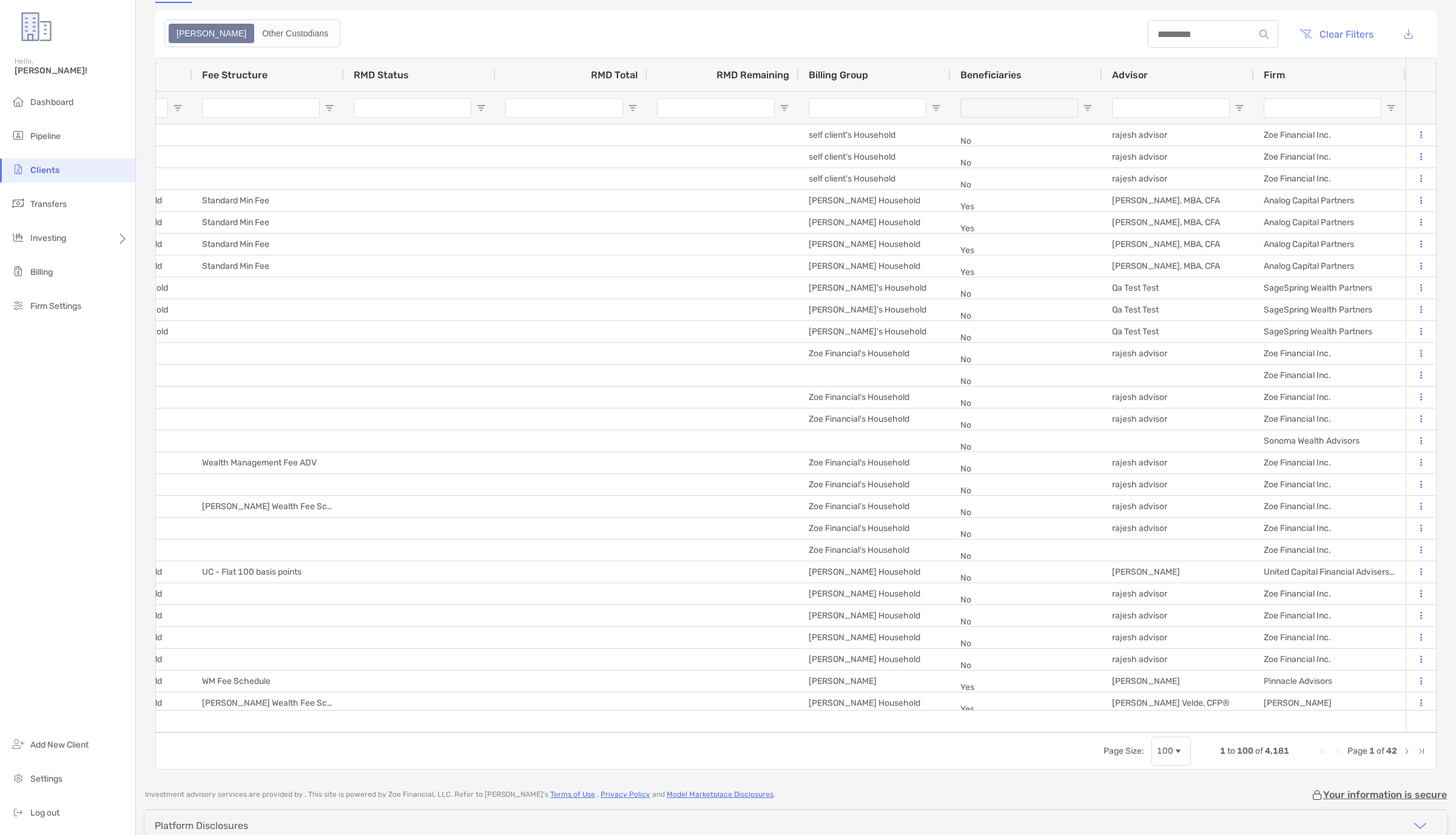
click at [910, 110] on input "Firm Filter Input" at bounding box center [1322, 108] width 118 height 20
type input "******"
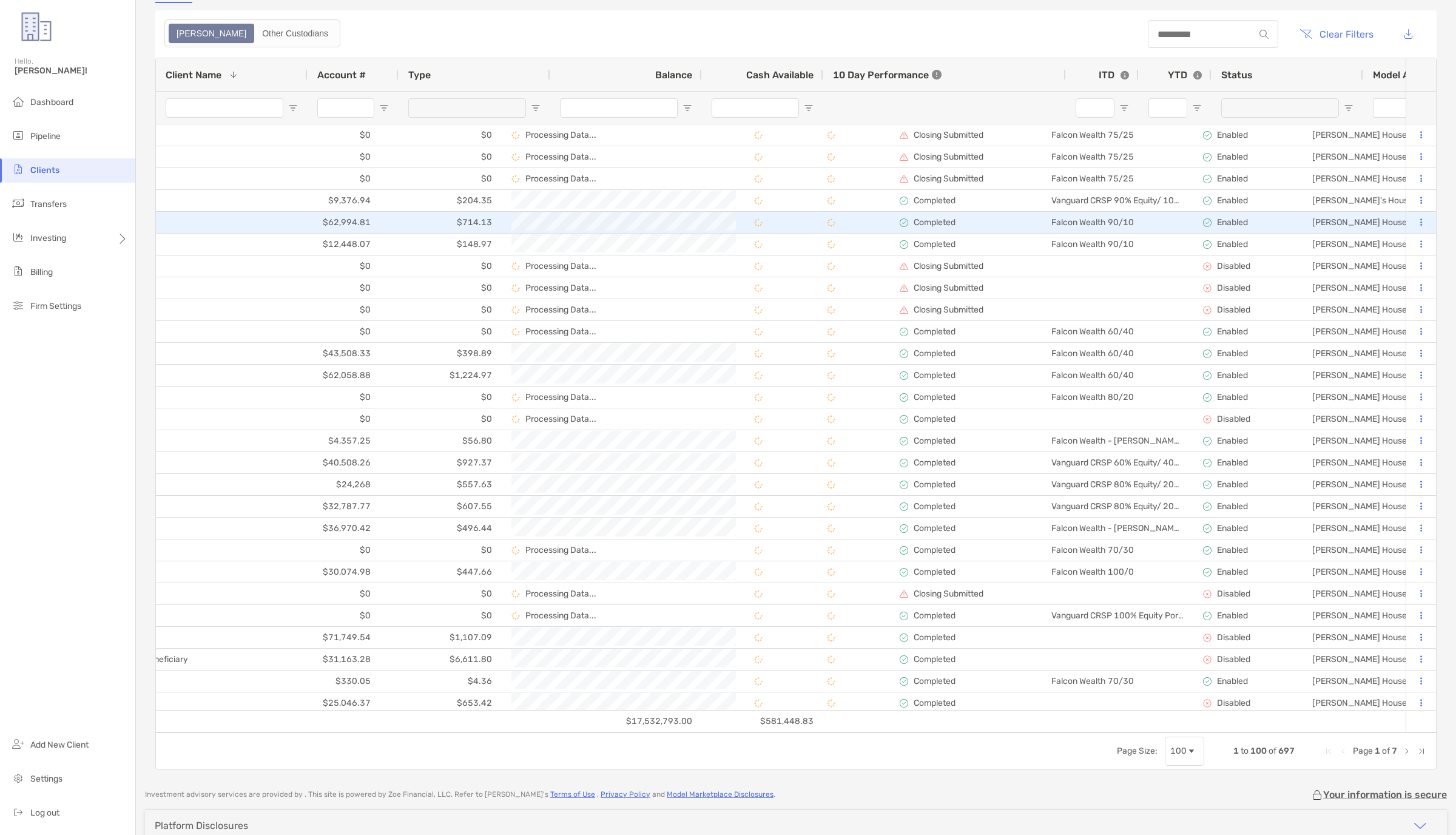
scroll to position [0, 321]
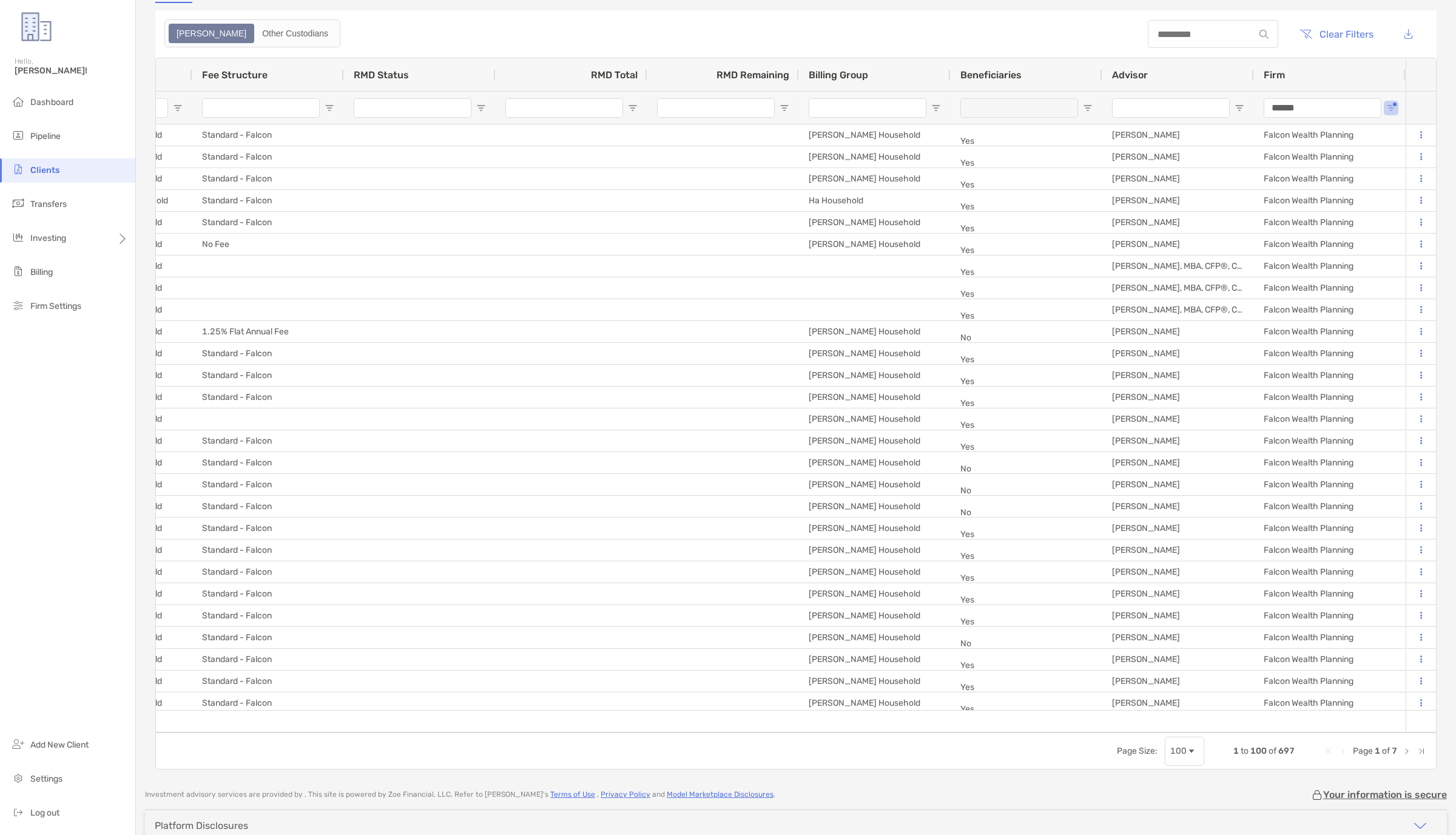
click at [910, 115] on input "Advisor Filter Input" at bounding box center [1170, 108] width 118 height 20
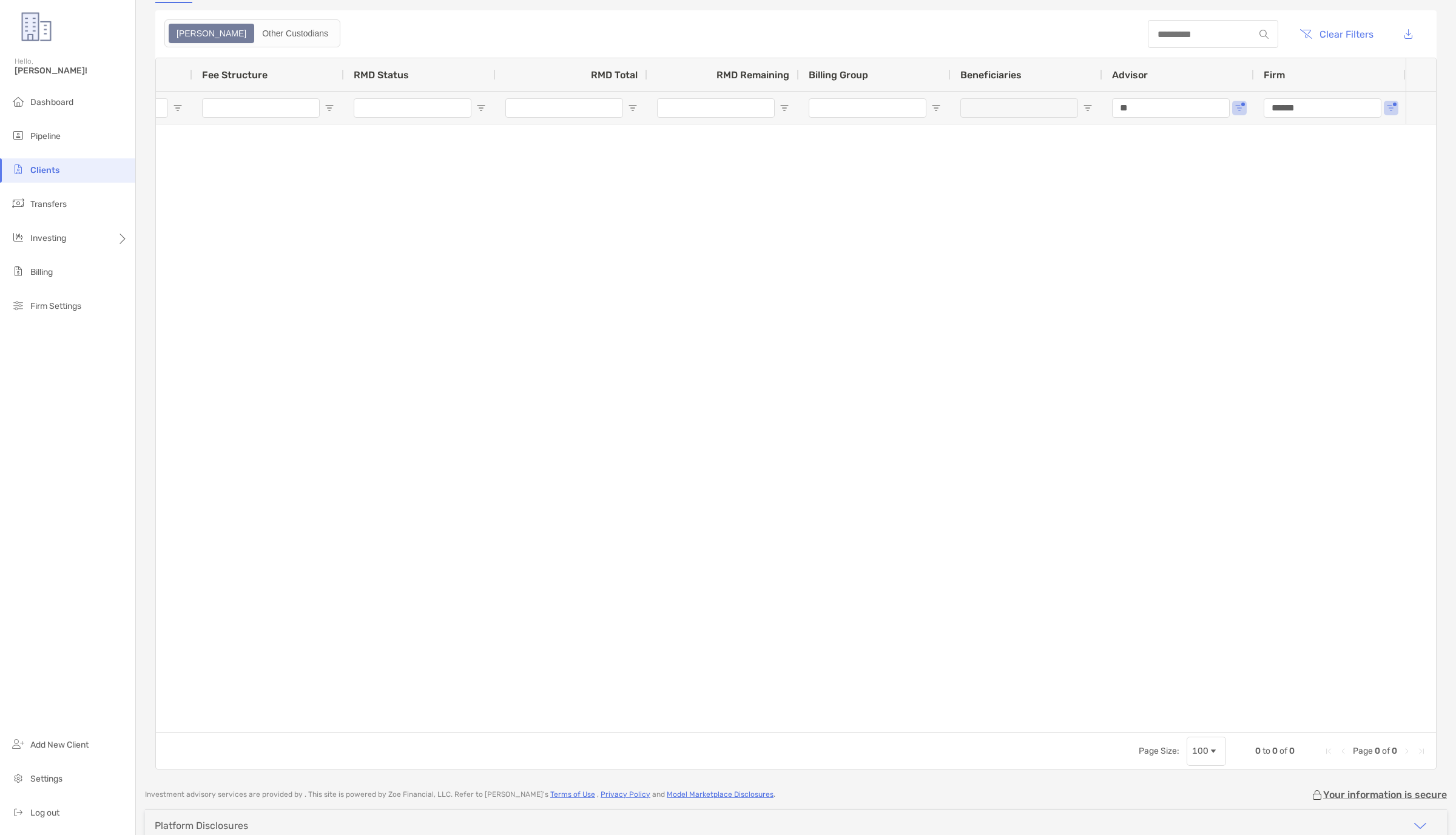
type input "*"
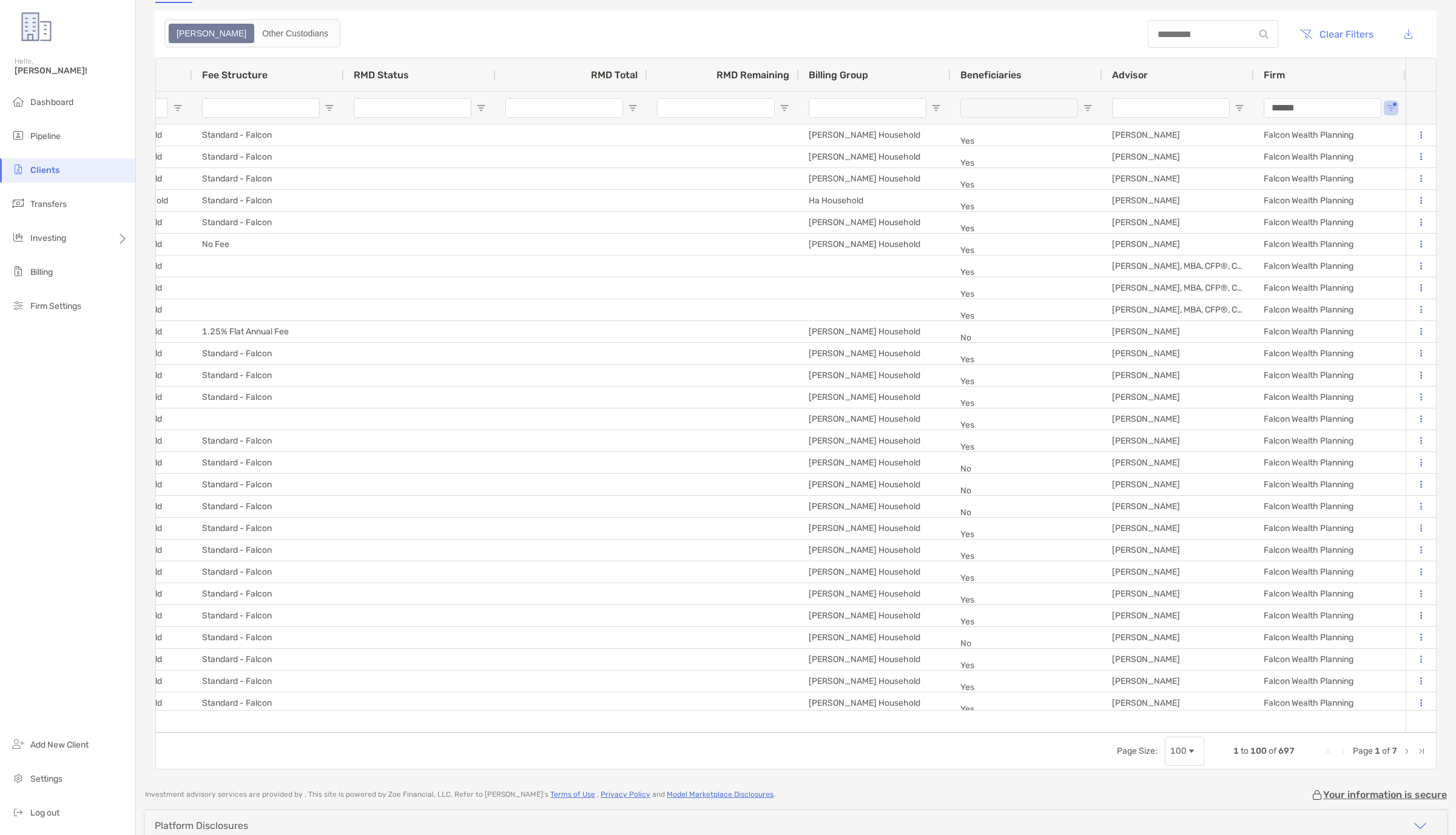
click at [910, 118] on input "Advisor Filter Input" at bounding box center [1170, 108] width 118 height 20
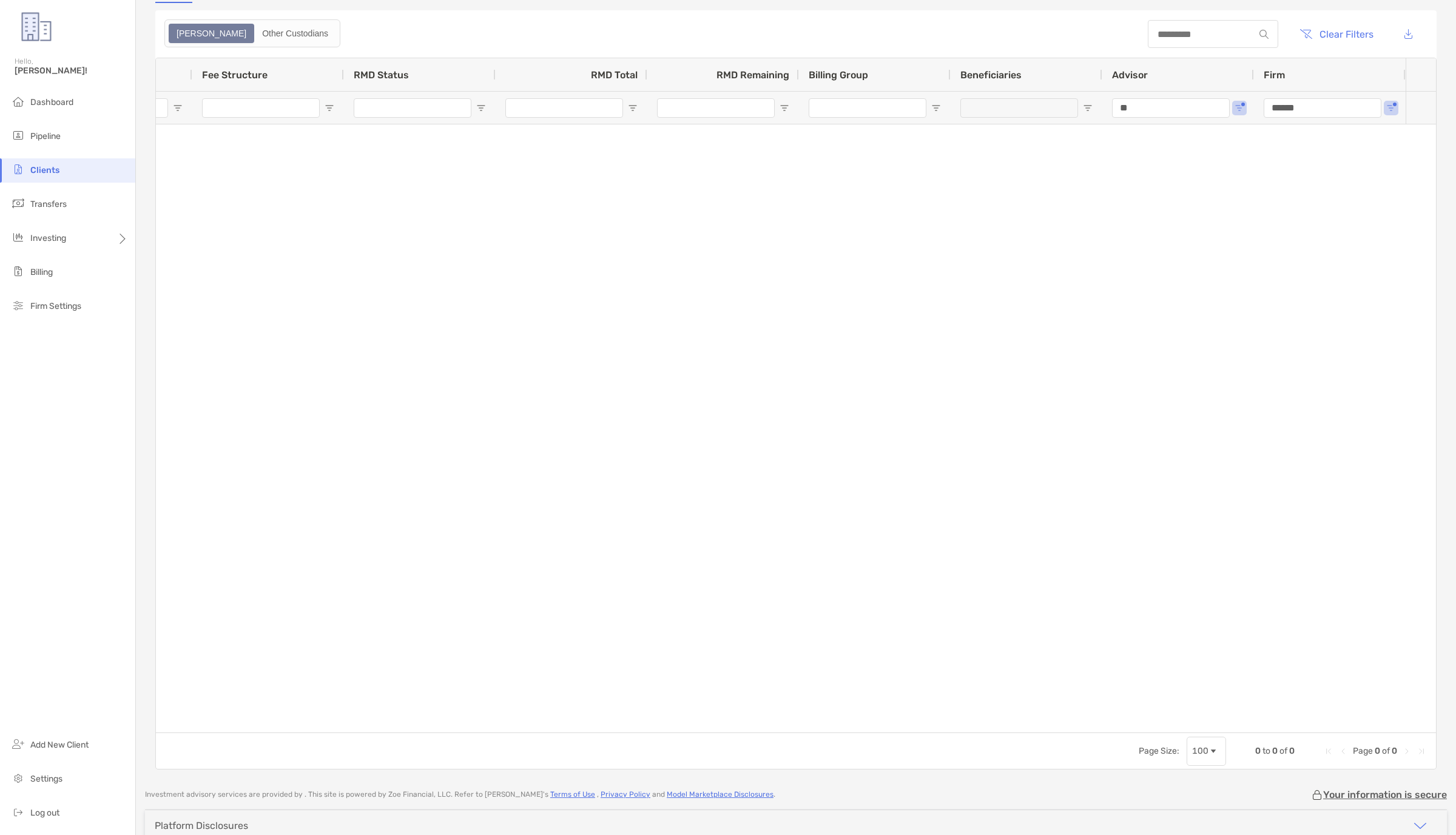
type input "*"
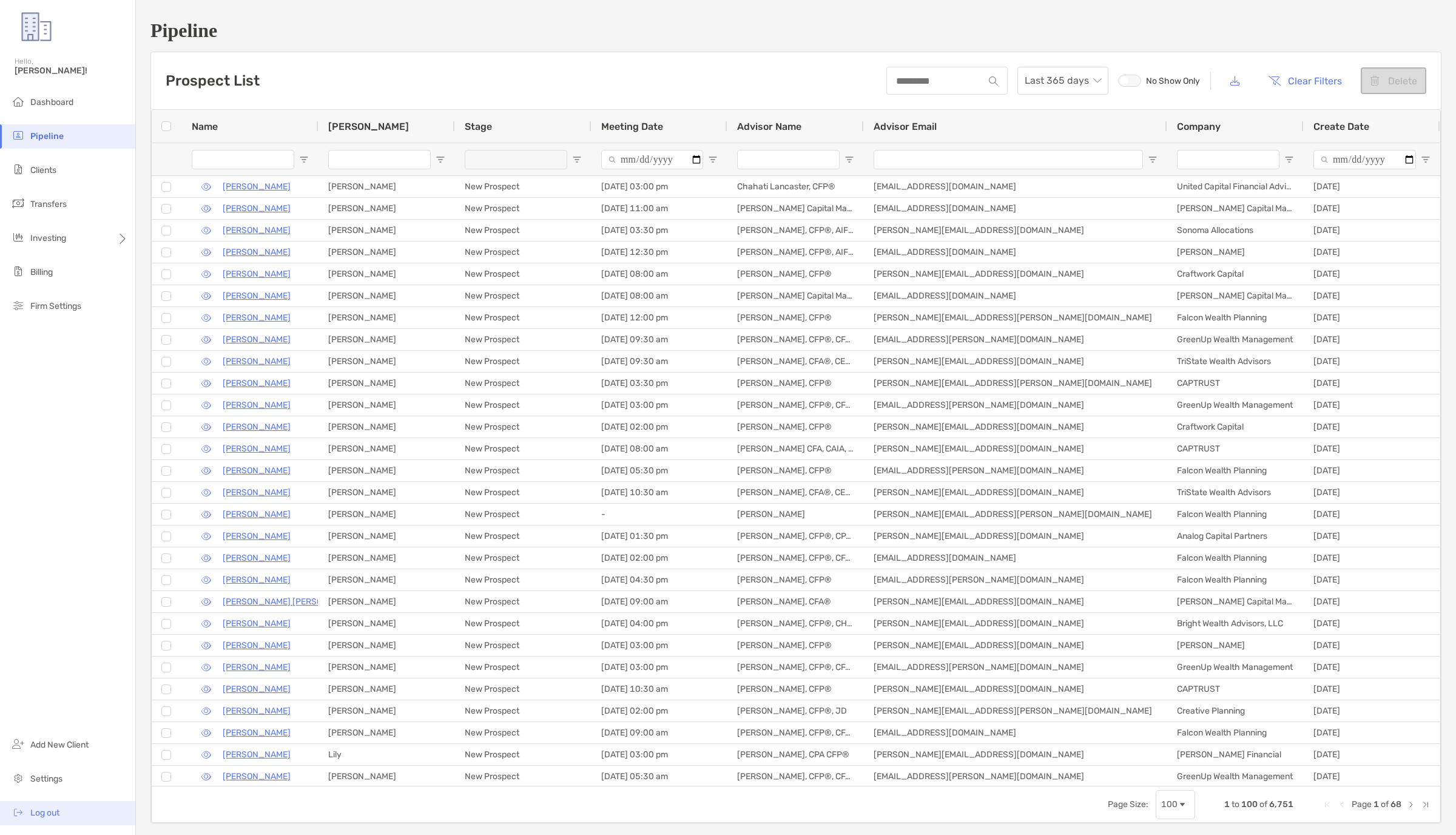
click at [60, 819] on li "Log out" at bounding box center [68, 813] width 135 height 24
